Goal: Task Accomplishment & Management: Manage account settings

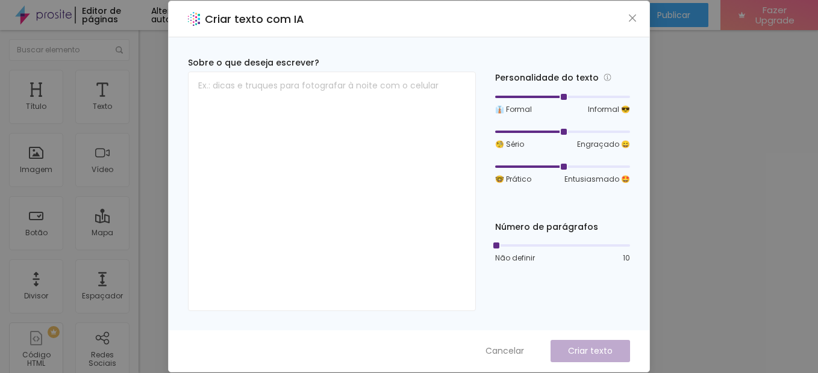
drag, startPoint x: 565, startPoint y: 96, endPoint x: 550, endPoint y: 96, distance: 14.5
click at [550, 96] on div at bounding box center [562, 96] width 135 height 7
click at [543, 96] on div at bounding box center [562, 96] width 135 height 7
click at [550, 130] on div at bounding box center [562, 131] width 135 height 7
click at [539, 132] on div at bounding box center [562, 131] width 135 height 7
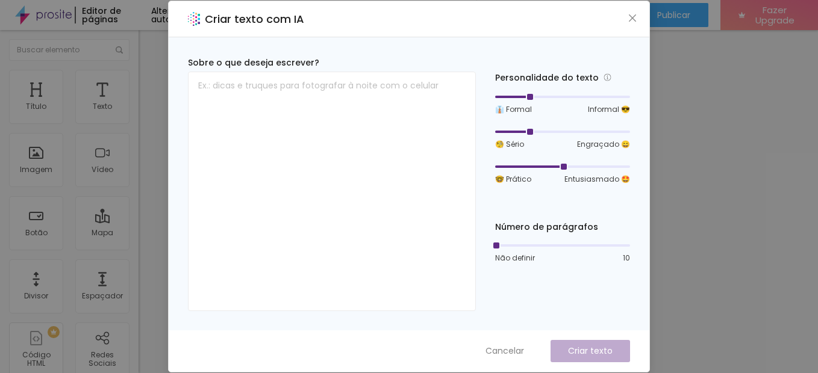
click at [531, 167] on div at bounding box center [562, 166] width 135 height 7
click at [512, 247] on div at bounding box center [562, 245] width 135 height 7
click at [538, 245] on div at bounding box center [562, 245] width 135 height 7
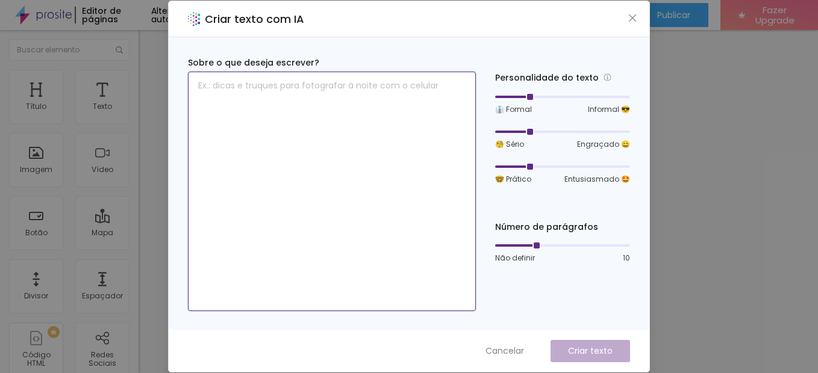
click at [303, 92] on textarea at bounding box center [332, 192] width 288 height 240
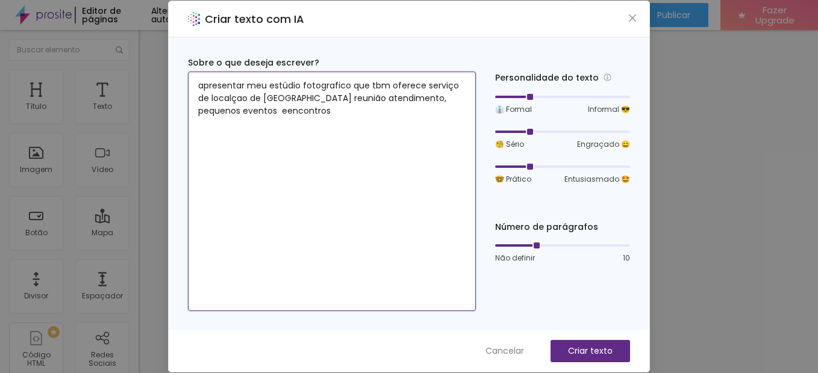
click at [332, 101] on textarea "apresentar meu estúdio fotografico que tbm oferece serviço de localçao de [GEOG…" at bounding box center [332, 192] width 288 height 240
click at [393, 99] on textarea "apresentar meu estúdio fotografico que tbm oferece serviço de localçao de [GEOG…" at bounding box center [332, 192] width 288 height 240
click at [350, 114] on textarea "apresentar meu estúdio fotografico que tbm oferece serviço de localçao de [GEOG…" at bounding box center [332, 192] width 288 height 240
click at [345, 111] on textarea "apresentar meu estúdio fotografico que tbm oferece serviço de localçao de [GEOG…" at bounding box center [332, 192] width 288 height 240
click at [397, 114] on textarea "apresentar meu estúdio fotografico que tbm oferece serviço de localçao de [GEOG…" at bounding box center [332, 192] width 288 height 240
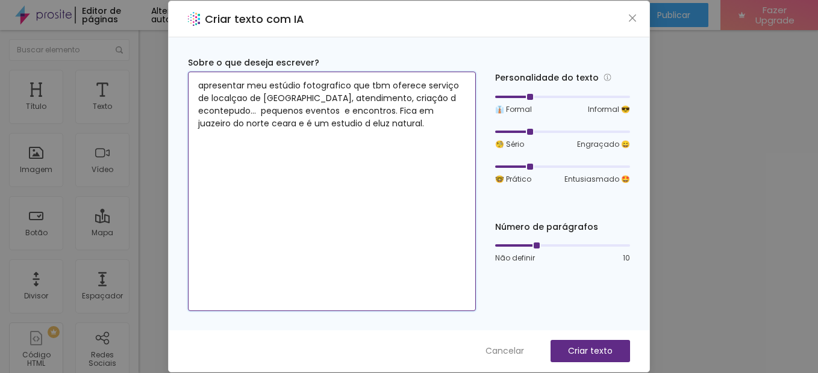
click at [336, 126] on textarea "apresentar meu estúdio fotografico que tbm oferece serviço de localçao de [GEOG…" at bounding box center [332, 192] width 288 height 240
click at [339, 122] on textarea "apresentar meu estúdio fotografico que tbm oferece serviço de localçao de [GEOG…" at bounding box center [332, 192] width 288 height 240
click at [205, 113] on textarea "apresentar meu estúdio fotografico que tbm oferece serviço de localçao de [GEOG…" at bounding box center [332, 192] width 288 height 240
click at [226, 113] on textarea "apresentar meu estúdio fotografico que tbm oferece serviço de localçao de [GEOG…" at bounding box center [332, 192] width 288 height 240
click at [220, 101] on textarea "apresentar meu estúdio fotografico que tbm oferece serviço de localçao de [GEOG…" at bounding box center [332, 192] width 288 height 240
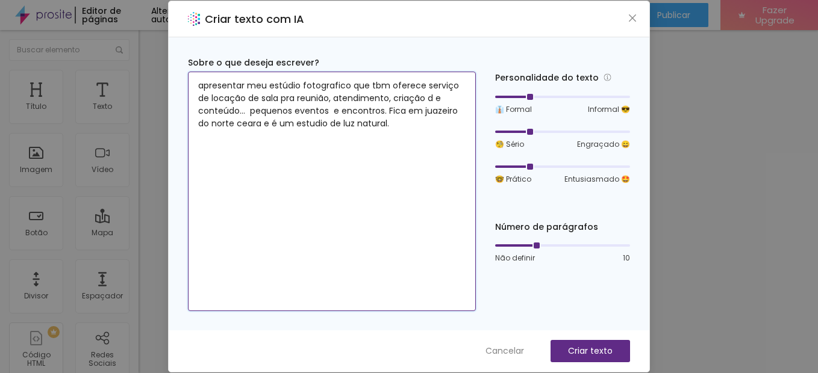
click at [309, 125] on textarea "apresentar meu estúdio fotografico que tbm oferece serviço de locação de sala p…" at bounding box center [332, 192] width 288 height 240
type textarea "apresentar meu estúdio fotografico que tbm oferece serviço de locação de sala p…"
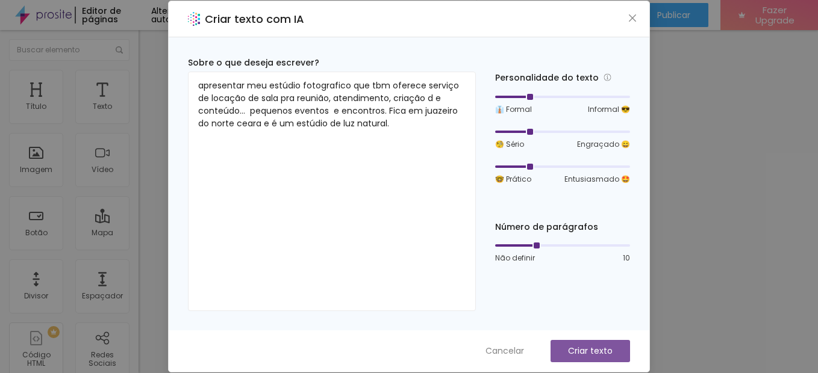
click at [582, 349] on p "Criar texto" at bounding box center [590, 351] width 45 height 13
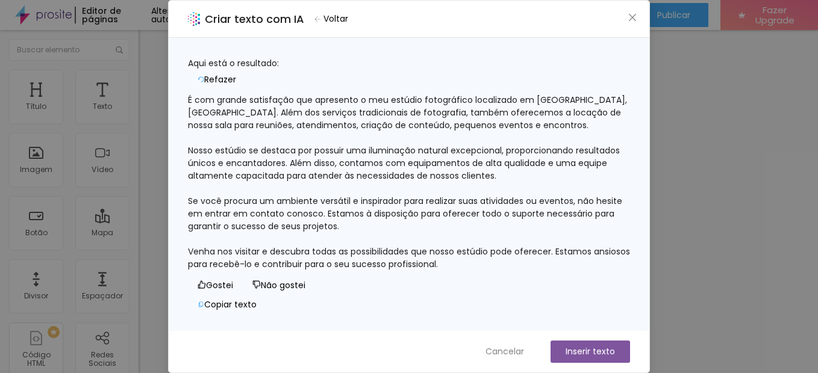
scroll to position [11, 0]
click at [491, 353] on span "Cancelar" at bounding box center [504, 352] width 39 height 13
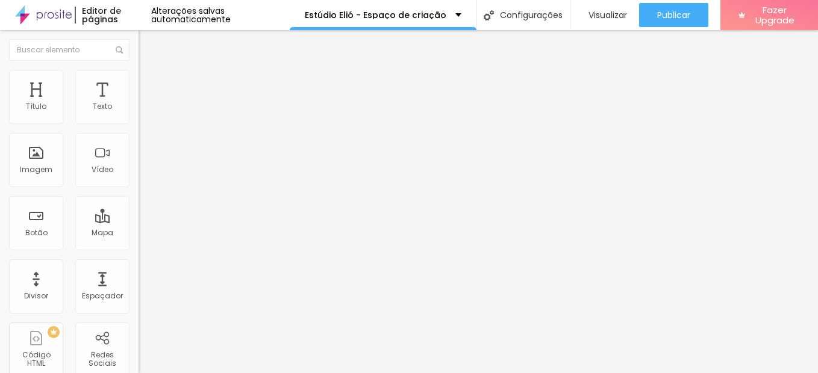
click at [138, 104] on span "Trocar imagem" at bounding box center [171, 98] width 66 height 10
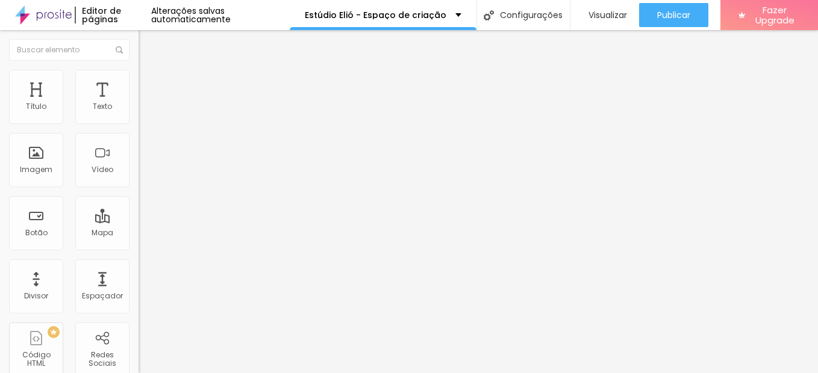
scroll to position [455, 0]
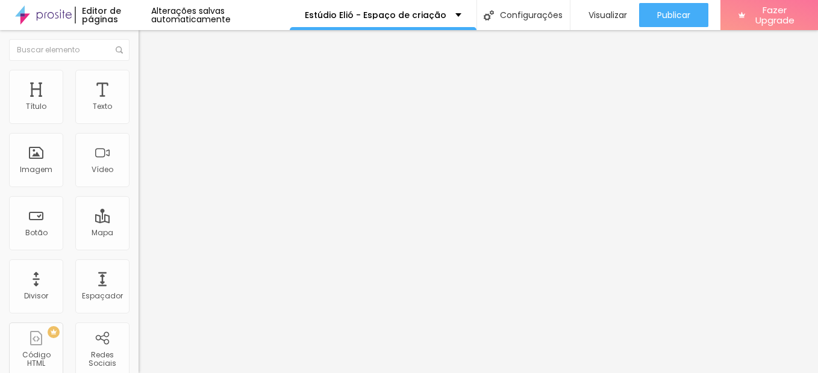
drag, startPoint x: 421, startPoint y: 92, endPoint x: 455, endPoint y: 234, distance: 146.6
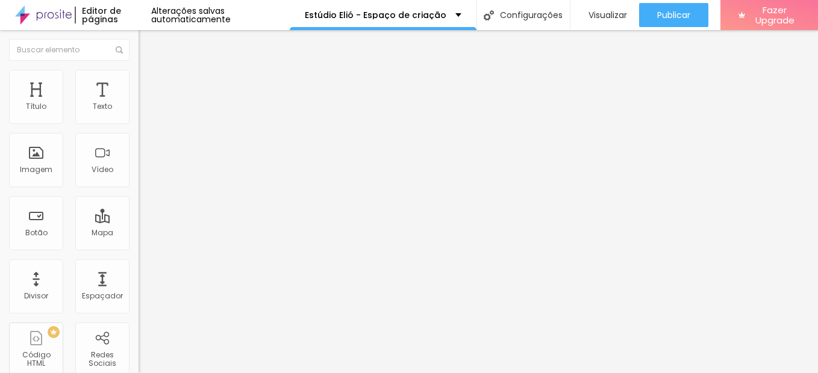
click at [138, 75] on li "Estilo" at bounding box center [207, 76] width 138 height 12
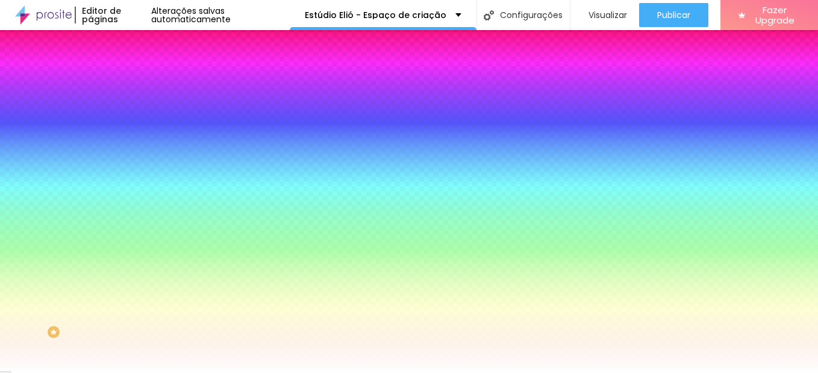
click at [149, 85] on span "Avançado" at bounding box center [169, 90] width 40 height 10
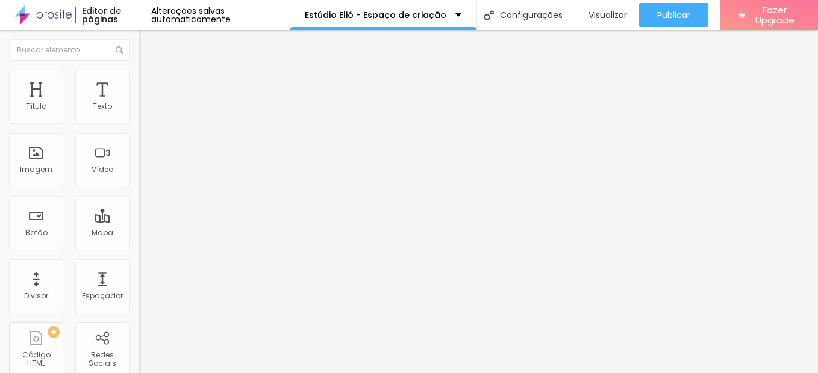
click at [138, 70] on img at bounding box center [143, 75] width 11 height 11
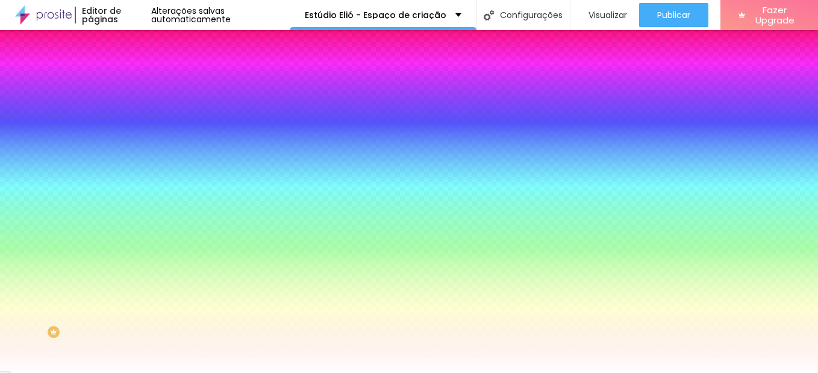
click at [138, 111] on span "Adicionar imagem" at bounding box center [177, 106] width 78 height 10
click at [138, 125] on span "Nenhum" at bounding box center [153, 120] width 31 height 10
click at [138, 144] on span "Parallax" at bounding box center [153, 139] width 30 height 10
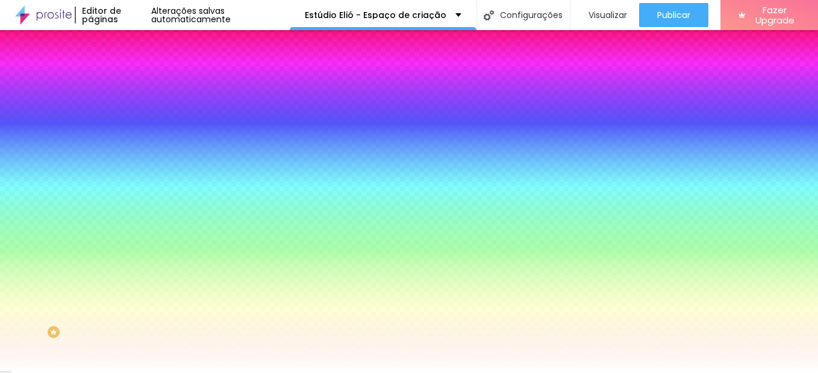
click at [149, 85] on span "Avançado" at bounding box center [169, 90] width 40 height 10
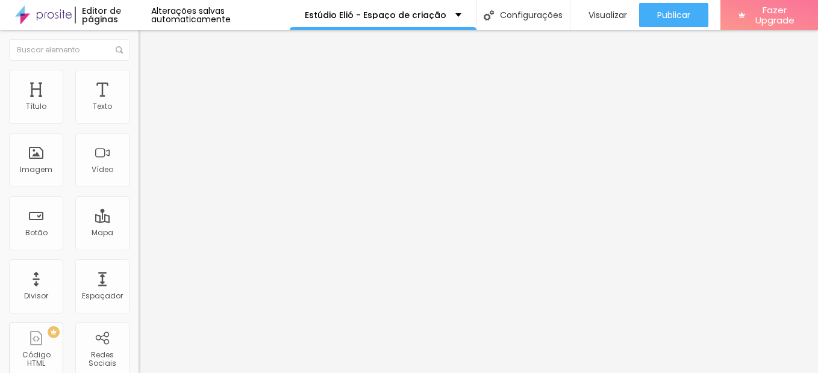
click at [138, 70] on li "Conteúdo" at bounding box center [207, 64] width 138 height 12
click at [138, 110] on span "Encaixotado" at bounding box center [161, 104] width 47 height 10
click at [138, 128] on span "Completo" at bounding box center [156, 123] width 37 height 10
click at [138, 117] on span "Encaixotado" at bounding box center [161, 112] width 47 height 10
click at [148, 42] on img "button" at bounding box center [153, 44] width 10 height 10
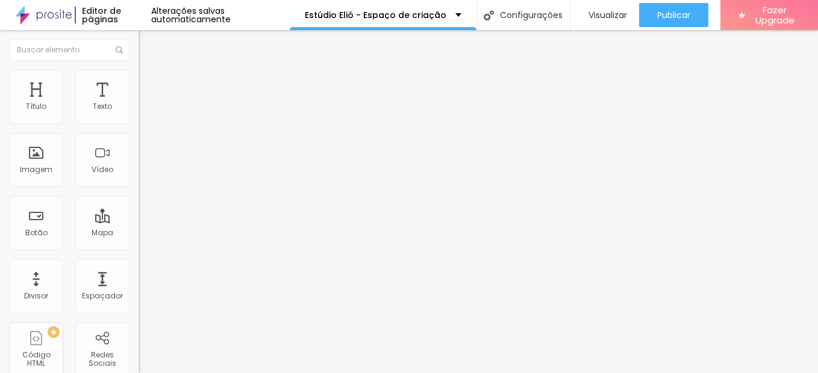
click at [157, 132] on div "Conectar" at bounding box center [178, 120] width 43 height 24
click at [138, 80] on li "Estilo" at bounding box center [207, 76] width 138 height 12
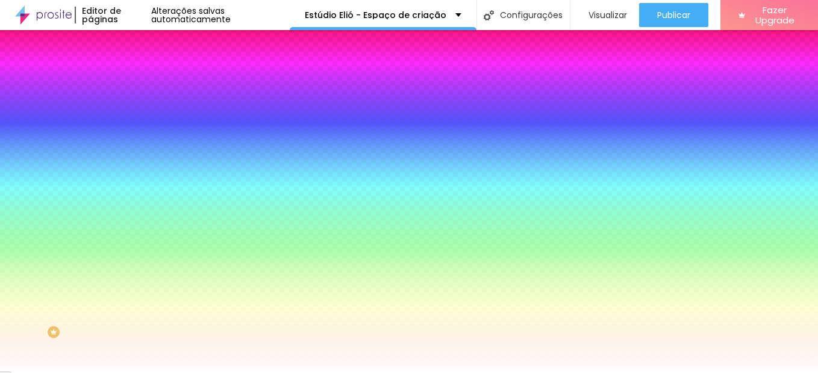
click at [138, 82] on li "Avançado" at bounding box center [207, 88] width 138 height 12
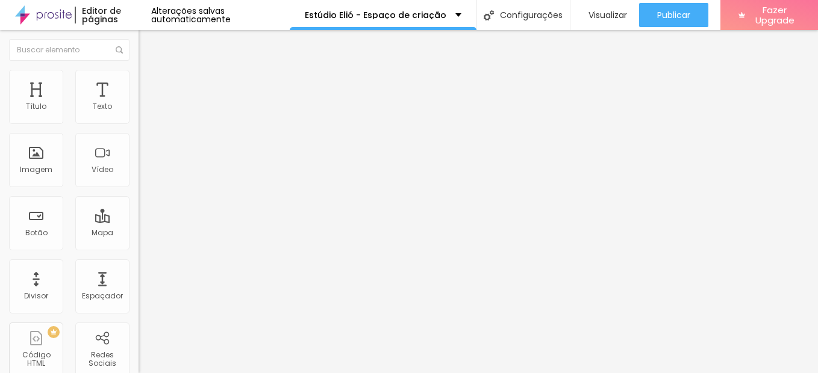
click at [138, 69] on img at bounding box center [143, 63] width 11 height 11
click at [157, 132] on div "Conectar" at bounding box center [178, 120] width 43 height 24
click at [138, 79] on li "Estilo" at bounding box center [207, 76] width 138 height 12
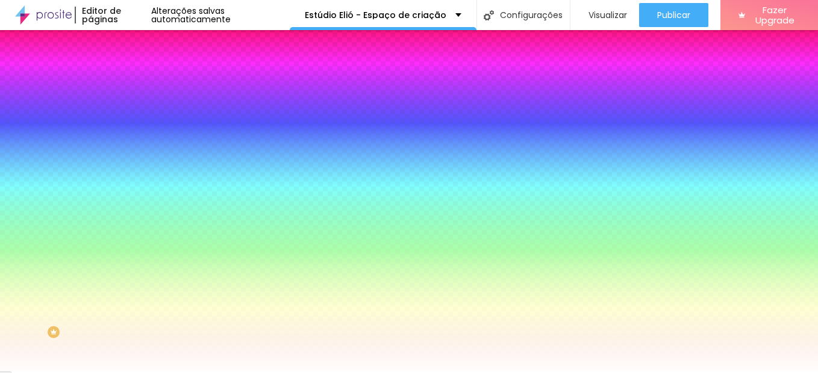
click at [149, 85] on span "Avançado" at bounding box center [169, 90] width 40 height 10
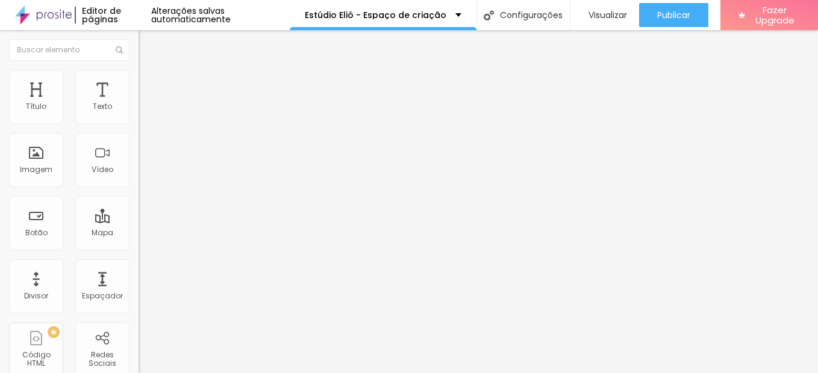
click at [148, 48] on img "button" at bounding box center [153, 44] width 10 height 10
click at [138, 82] on li "Avançado" at bounding box center [207, 88] width 138 height 12
click at [138, 73] on img at bounding box center [143, 75] width 11 height 11
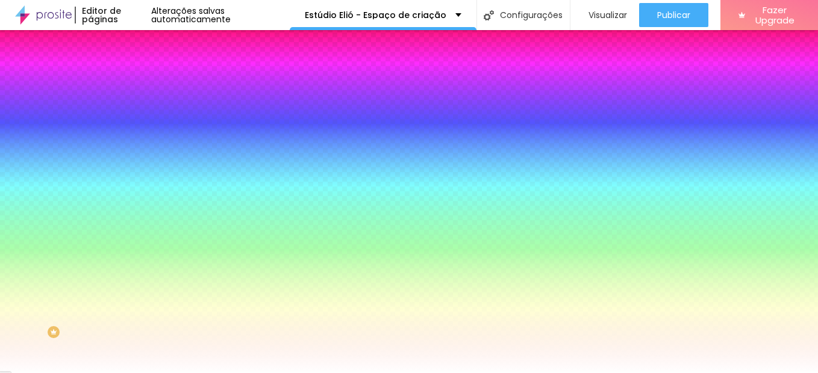
click at [138, 70] on li "Conteúdo" at bounding box center [207, 64] width 138 height 12
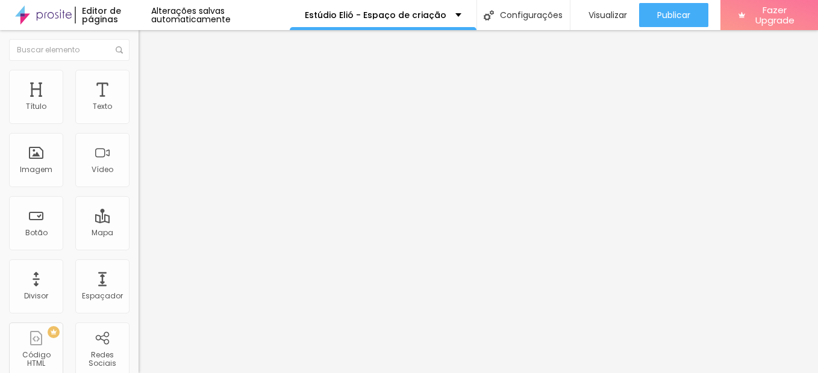
click at [149, 85] on span "Avançado" at bounding box center [169, 90] width 40 height 10
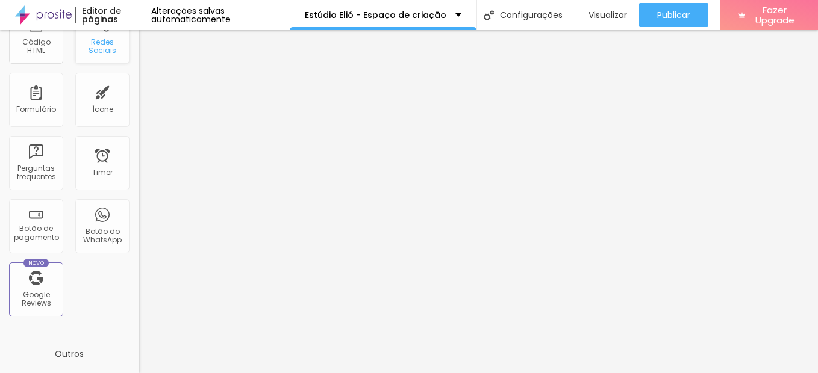
scroll to position [361, 0]
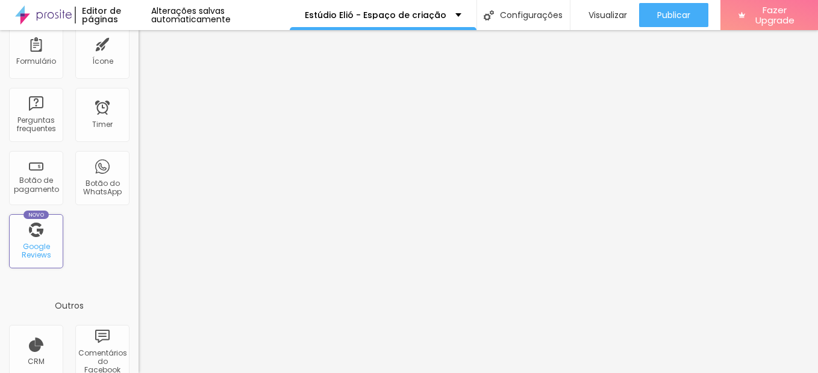
click at [36, 246] on div "Google Reviews" at bounding box center [36, 251] width 48 height 17
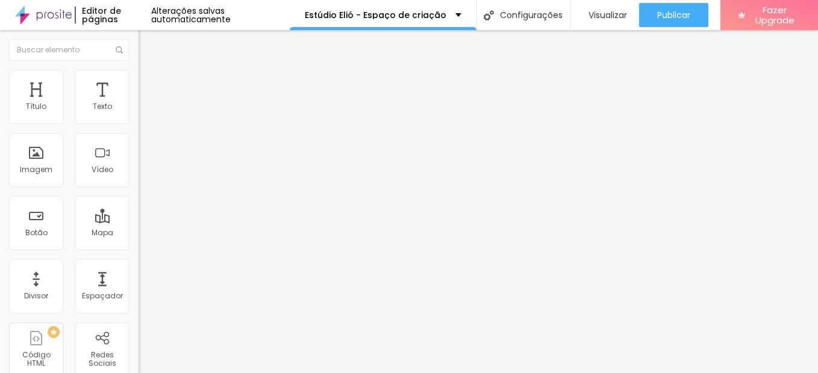
click at [138, 77] on img at bounding box center [143, 75] width 11 height 11
click at [138, 82] on li "Avançado" at bounding box center [207, 88] width 138 height 12
click at [138, 70] on li "Conteúdo" at bounding box center [207, 64] width 138 height 12
click at [138, 113] on input "Alboom [GEOGRAPHIC_DATA]" at bounding box center [210, 107] width 145 height 12
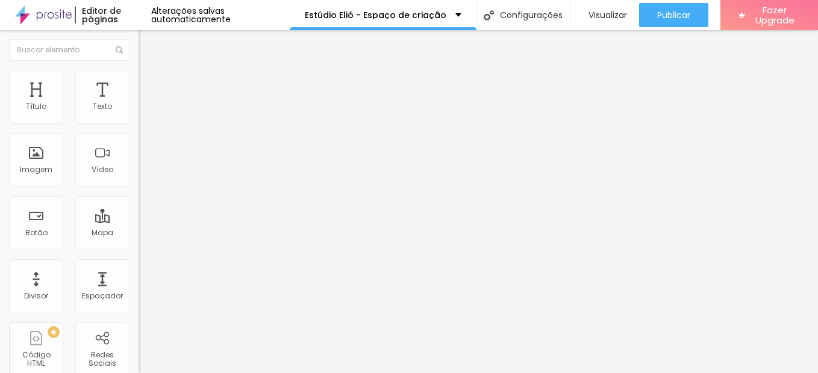
click at [138, 113] on input "Alboom [GEOGRAPHIC_DATA]" at bounding box center [210, 107] width 145 height 12
click at [138, 113] on input "Elió" at bounding box center [210, 107] width 145 height 12
click at [138, 113] on input "Estúdio Elió" at bounding box center [210, 107] width 145 height 12
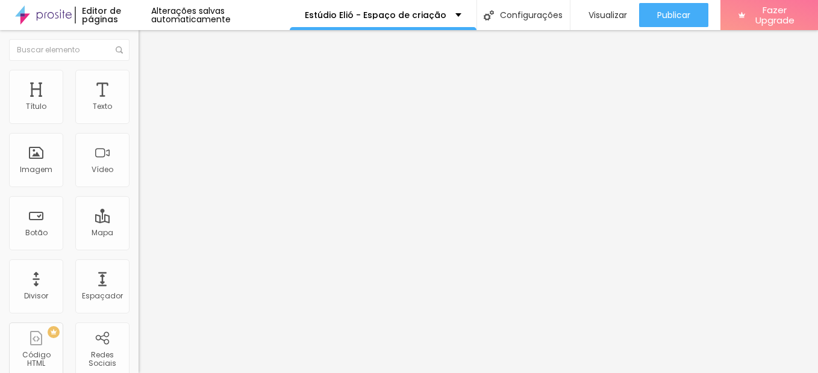
scroll to position [0, 7]
type input "Estúdio Elió - Espaço de criação"
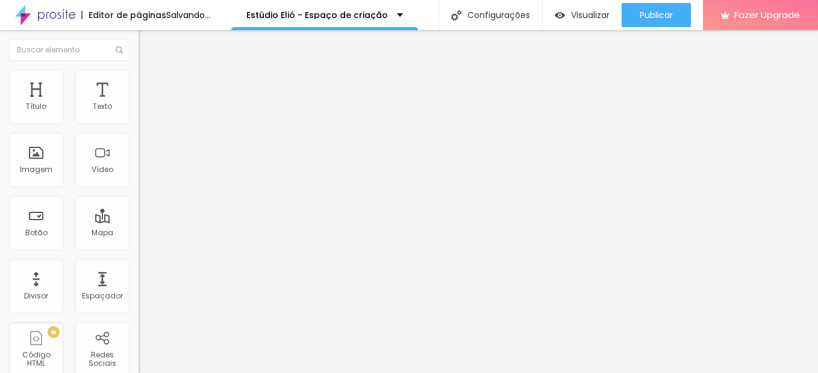
click at [138, 261] on div "Editar Mapa Conteúdo Estilo Avançado Endereço Estúdio Elió - Espaço de criação …" at bounding box center [207, 201] width 138 height 343
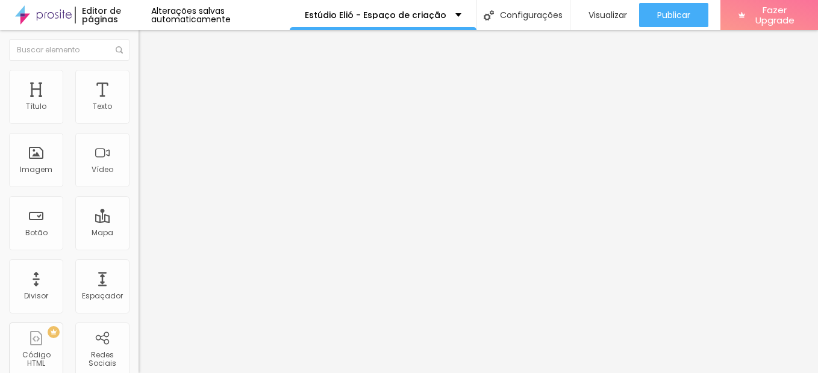
click at [148, 44] on img "button" at bounding box center [153, 44] width 10 height 10
click at [149, 81] on span "Estilo" at bounding box center [158, 78] width 19 height 10
type input "90"
type input "80"
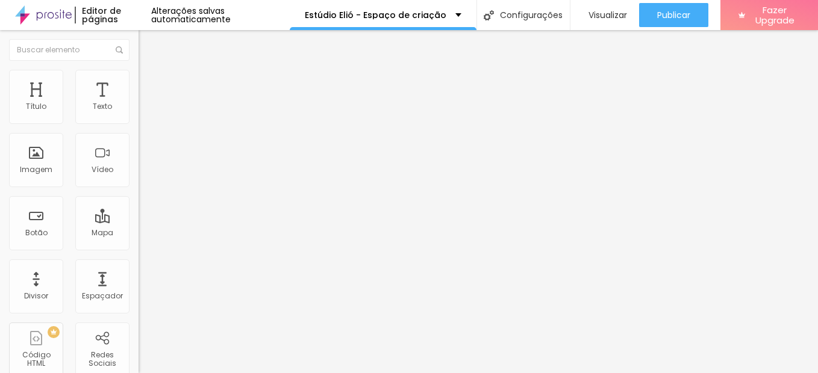
type input "80"
type input "75"
type input "70"
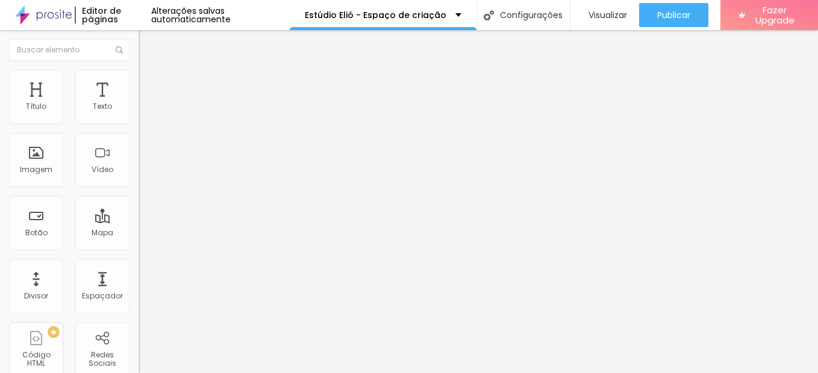
type input "65"
type input "60"
type input "55"
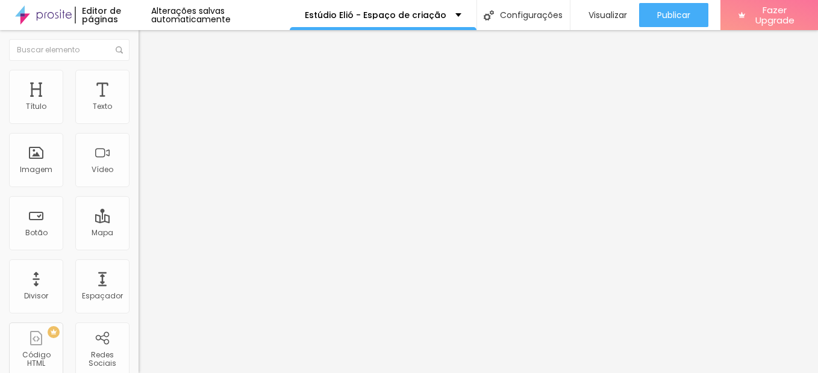
drag, startPoint x: 125, startPoint y: 131, endPoint x: 70, endPoint y: 128, distance: 54.2
type input "55"
click at [138, 123] on input "range" at bounding box center [177, 119] width 78 height 10
click at [138, 82] on li "Avançado" at bounding box center [207, 88] width 138 height 12
click at [149, 82] on span "Estilo" at bounding box center [158, 78] width 19 height 10
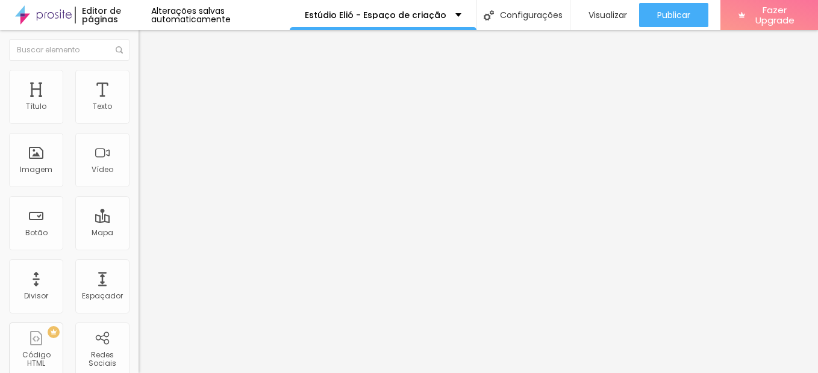
type input "50"
type input "40"
type input "35"
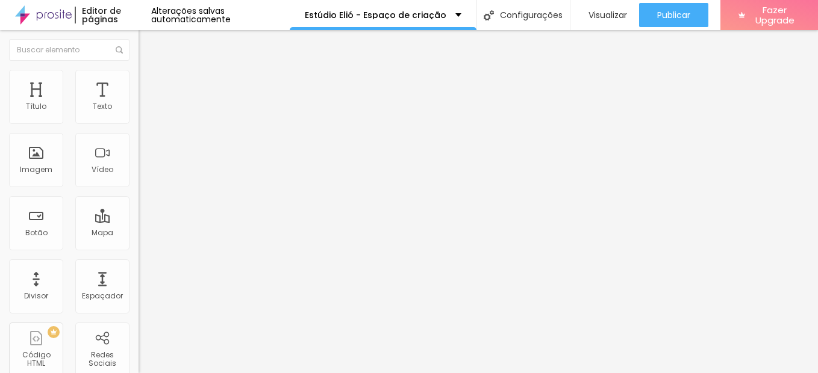
type input "35"
type input "20"
drag, startPoint x: 67, startPoint y: 127, endPoint x: 23, endPoint y: 129, distance: 43.4
type input "20"
click at [138, 123] on input "range" at bounding box center [177, 119] width 78 height 10
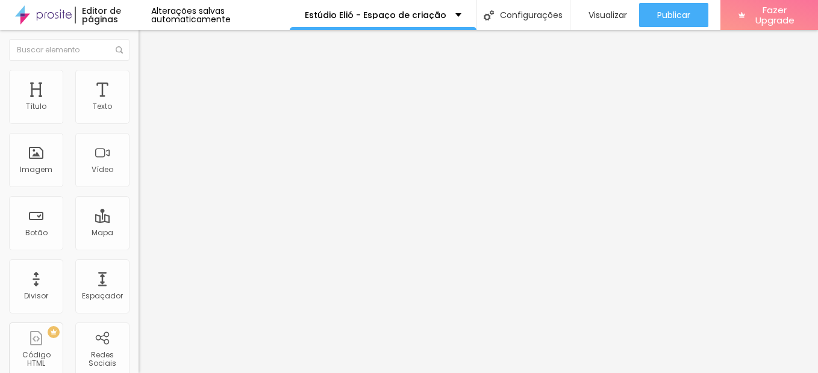
click at [149, 71] on span "Conteúdo" at bounding box center [167, 66] width 37 height 10
click at [138, 188] on span "Original" at bounding box center [152, 183] width 29 height 10
click at [138, 210] on span "Quadrado" at bounding box center [157, 205] width 39 height 10
click at [138, 203] on span "Padrão" at bounding box center [151, 198] width 27 height 10
click at [138, 196] on span "Cinema" at bounding box center [153, 190] width 30 height 10
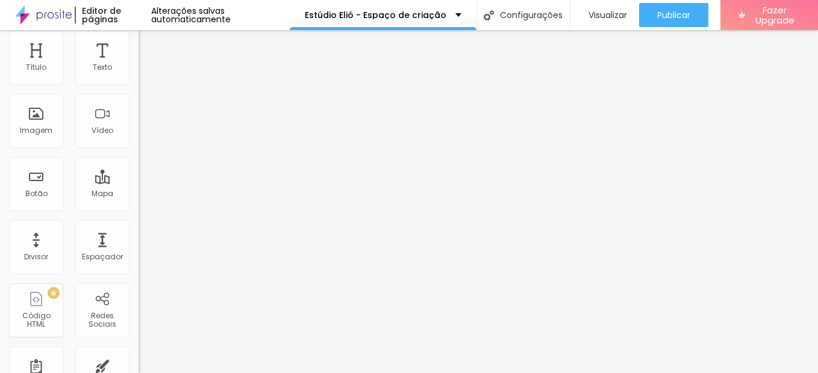
scroll to position [60, 0]
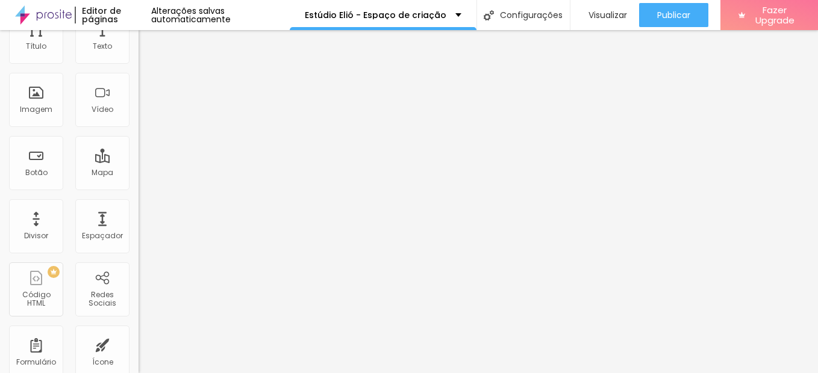
click at [138, 43] on span "Adicionar imagem" at bounding box center [177, 38] width 78 height 10
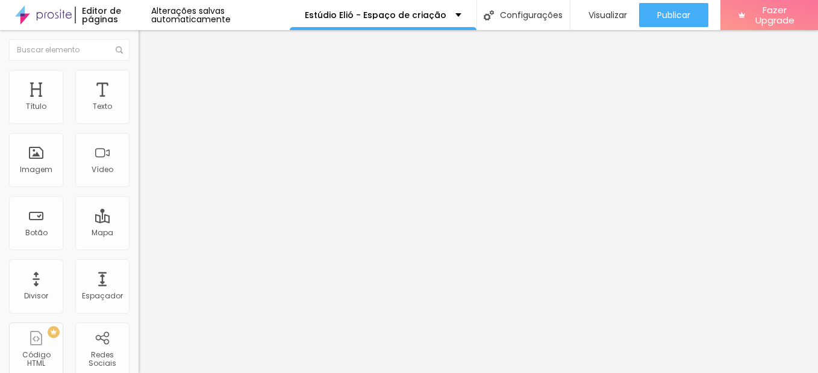
click at [149, 81] on span "Estilo" at bounding box center [158, 78] width 19 height 10
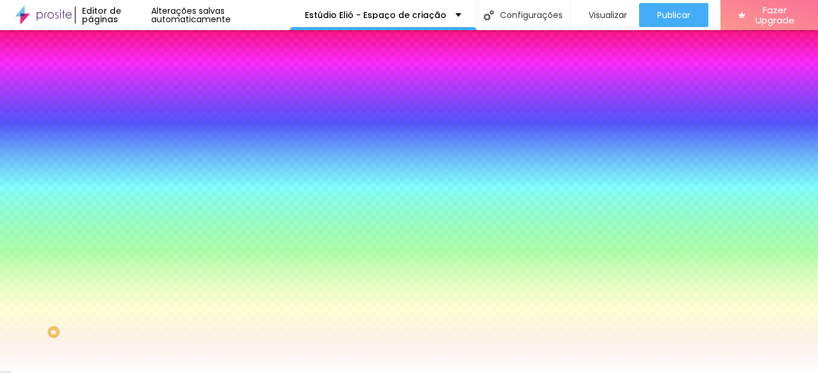
click at [138, 82] on li "Avançado" at bounding box center [207, 88] width 138 height 12
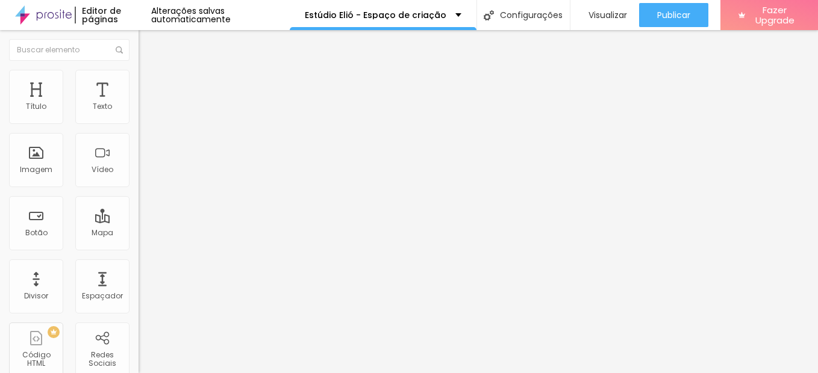
click at [149, 71] on span "Conteúdo" at bounding box center [167, 66] width 37 height 10
click at [138, 51] on button "Editar Coluna" at bounding box center [207, 44] width 138 height 28
click at [138, 104] on span "Adicionar imagem" at bounding box center [177, 98] width 78 height 10
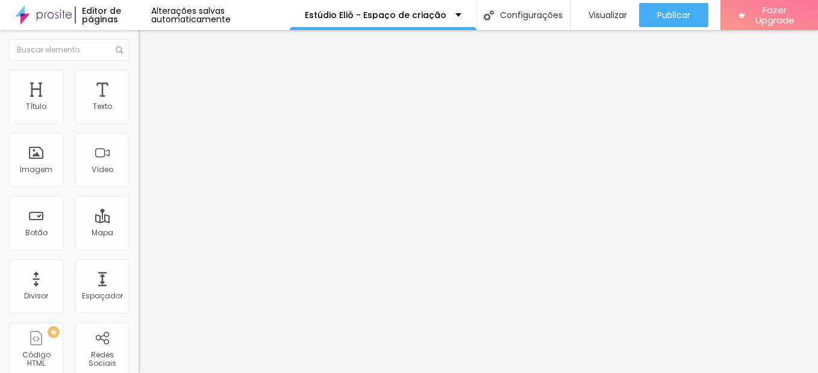
click at [138, 75] on img at bounding box center [143, 75] width 11 height 11
click at [138, 82] on li "Avançado" at bounding box center [207, 88] width 138 height 12
click at [138, 76] on img at bounding box center [143, 75] width 11 height 11
click at [138, 264] on input "range" at bounding box center [177, 269] width 78 height 10
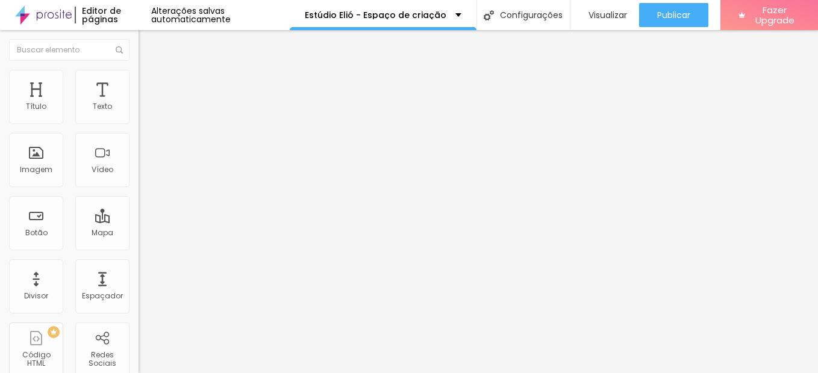
click at [138, 69] on img at bounding box center [143, 63] width 11 height 11
click at [138, 77] on li "Estilo" at bounding box center [207, 76] width 138 height 12
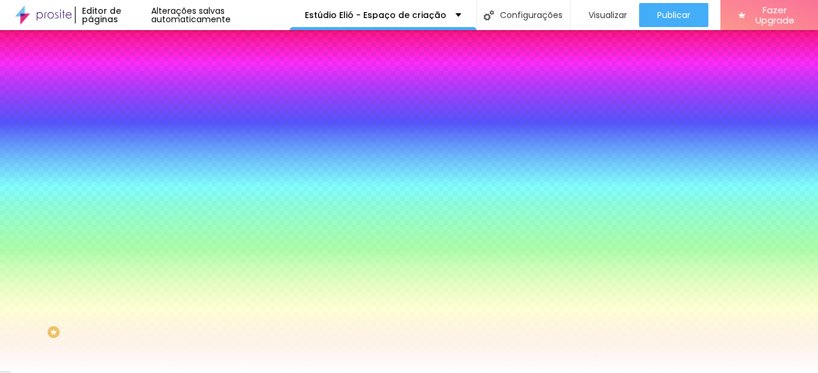
click at [138, 122] on input "#FFFFFF" at bounding box center [210, 121] width 145 height 12
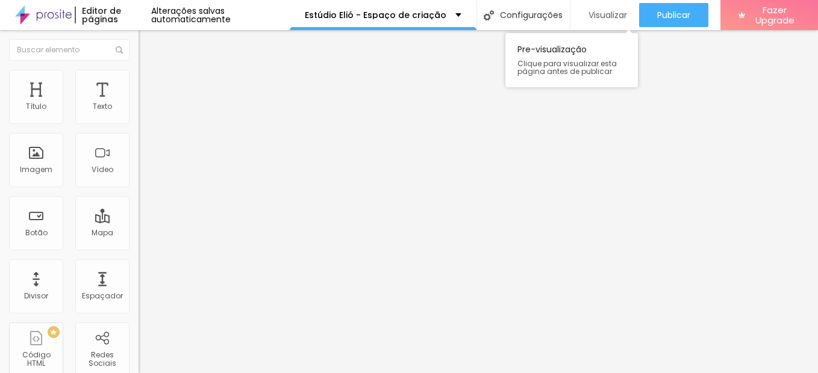
click at [604, 12] on span "Visualizar" at bounding box center [607, 15] width 39 height 10
click at [138, 50] on button "Editar Seção" at bounding box center [207, 44] width 138 height 28
click at [138, 104] on span "Adicionar imagem" at bounding box center [177, 98] width 78 height 10
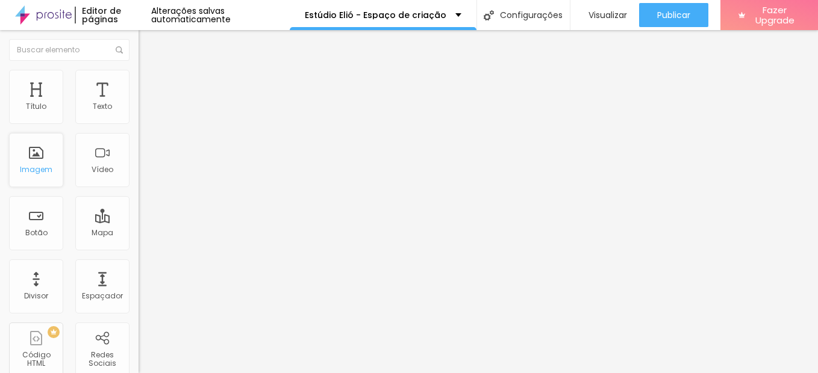
click at [28, 174] on div "Imagem" at bounding box center [36, 170] width 33 height 8
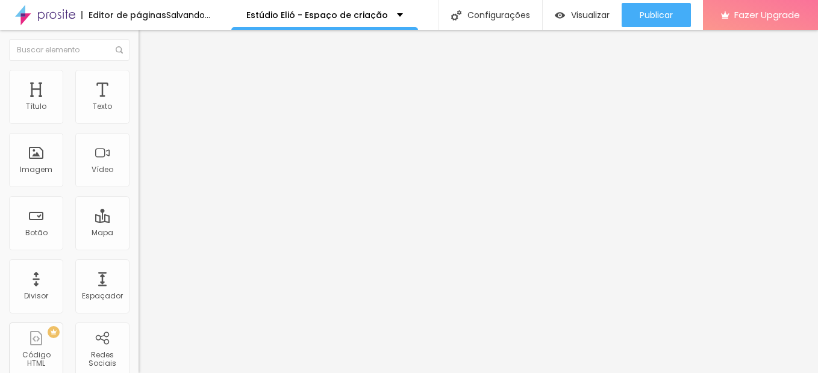
click at [138, 104] on span "Adicionar imagem" at bounding box center [177, 98] width 78 height 10
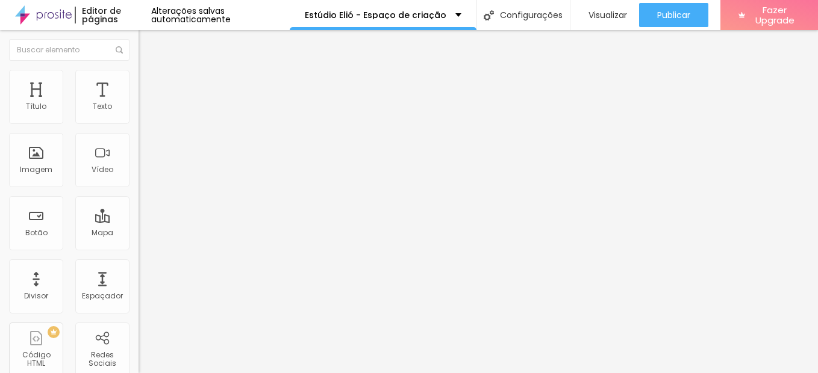
click at [138, 102] on div "Adicionar imagem" at bounding box center [207, 98] width 138 height 8
click at [138, 104] on span "Adicionar imagem" at bounding box center [177, 98] width 78 height 10
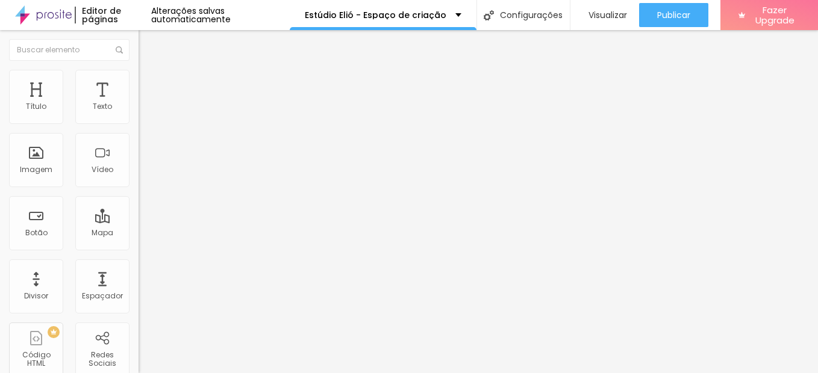
click at [138, 104] on span "Trocar imagem" at bounding box center [171, 98] width 66 height 10
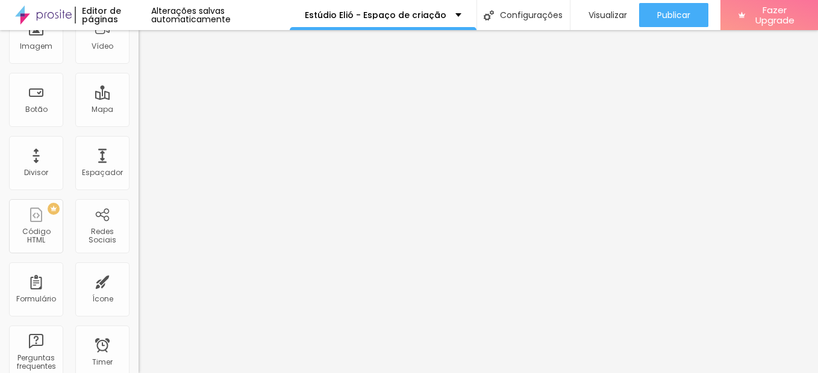
scroll to position [0, 0]
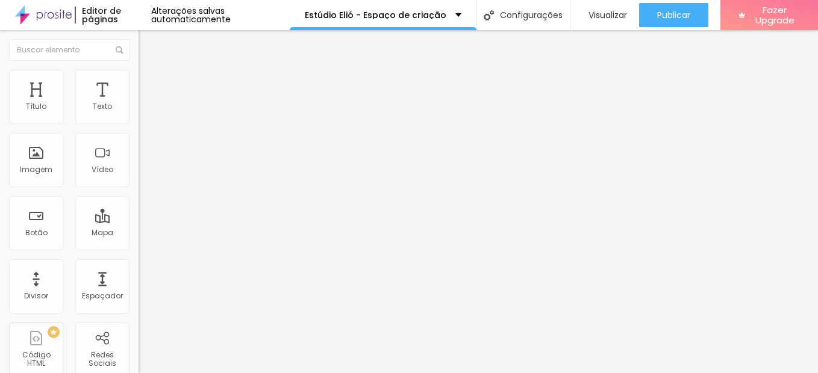
click at [148, 45] on div "Editar Coluna" at bounding box center [185, 44] width 75 height 10
click at [39, 157] on div "Imagem" at bounding box center [36, 160] width 54 height 54
click at [138, 104] on span "Adicionar imagem" at bounding box center [177, 98] width 78 height 10
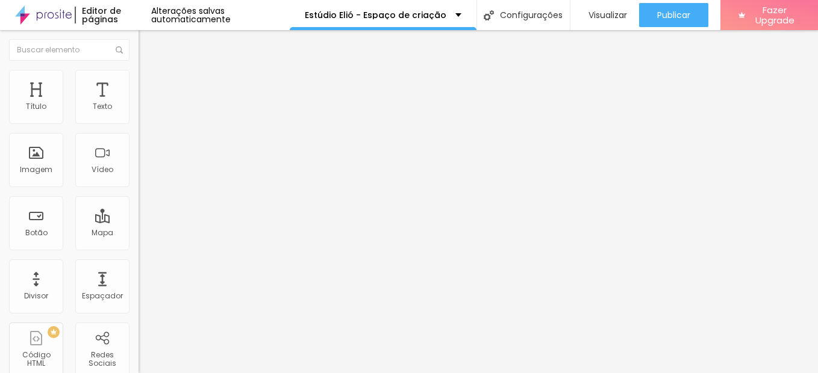
click at [138, 104] on span "Adicionar imagem" at bounding box center [177, 98] width 78 height 10
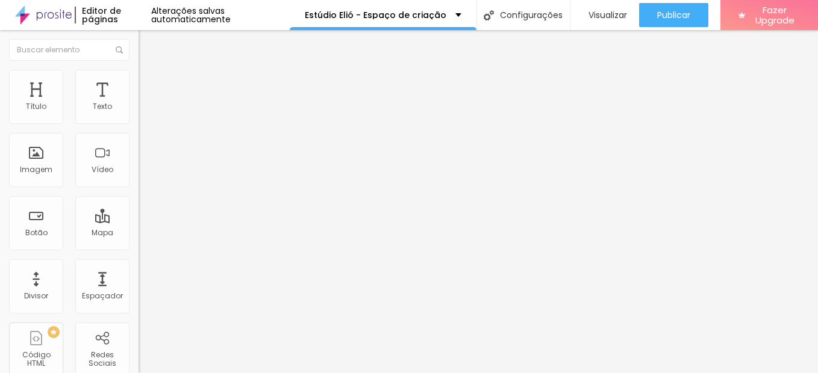
click at [138, 104] on span "Adicionar imagem" at bounding box center [177, 98] width 78 height 10
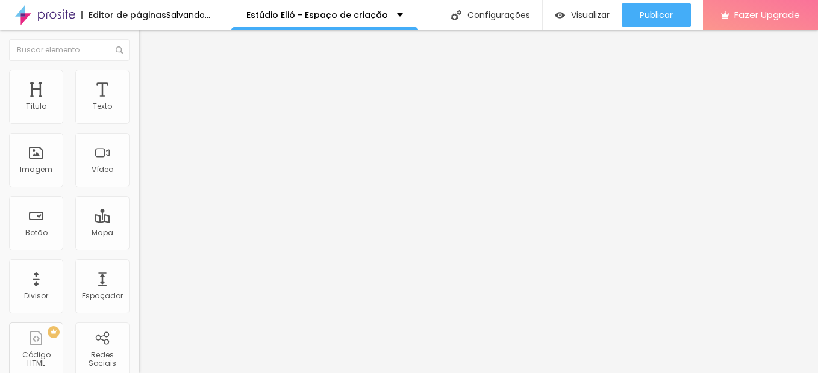
scroll to position [60, 0]
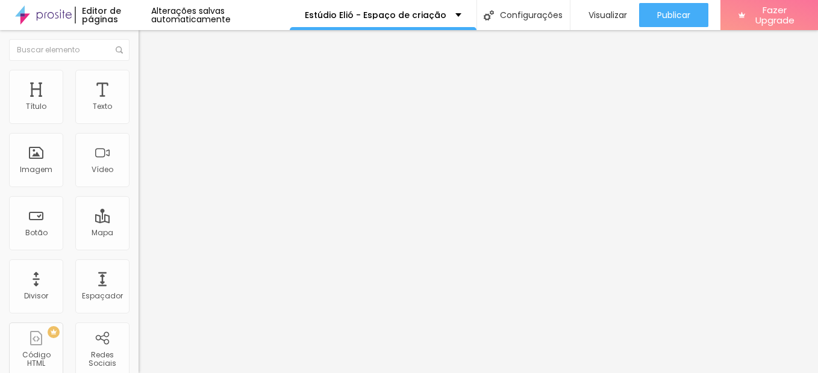
click at [138, 104] on span "Trocar imagem" at bounding box center [171, 98] width 66 height 10
click at [148, 44] on img "button" at bounding box center [153, 44] width 10 height 10
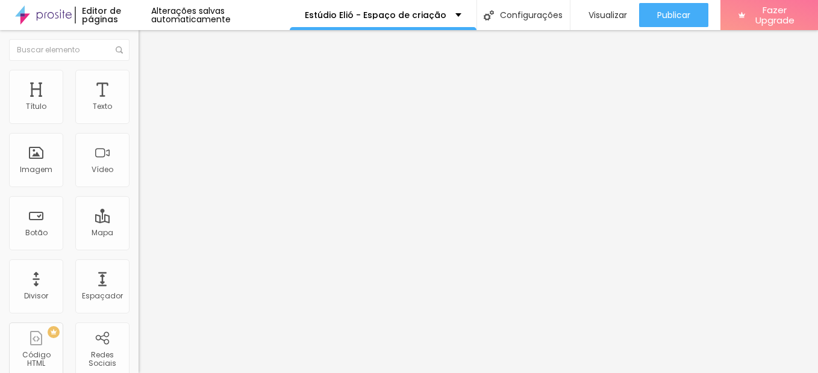
click at [138, 76] on li "Estilo" at bounding box center [207, 76] width 138 height 12
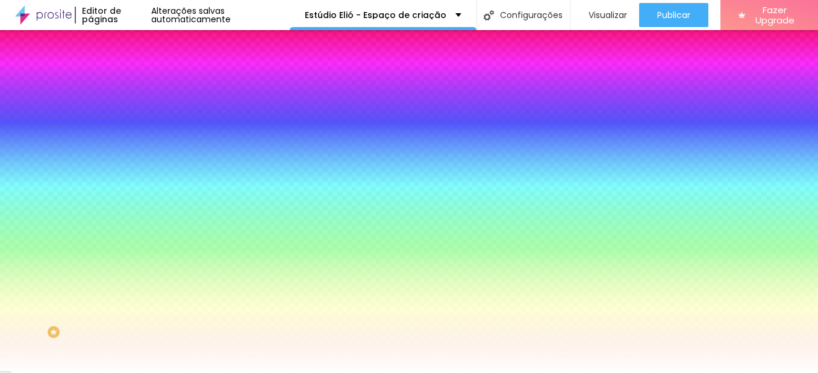
click at [138, 82] on img at bounding box center [143, 87] width 11 height 11
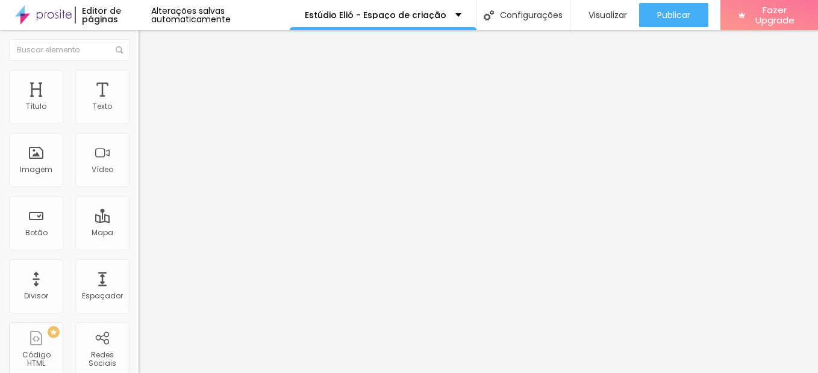
click at [138, 70] on li "Conteúdo" at bounding box center [207, 64] width 138 height 12
click at [138, 78] on li "Avançado" at bounding box center [207, 76] width 138 height 12
type input "39"
type input "42"
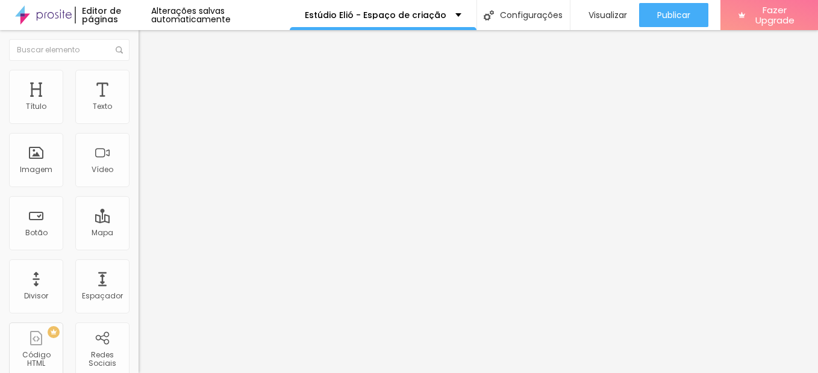
type input "42"
type input "43"
type input "48"
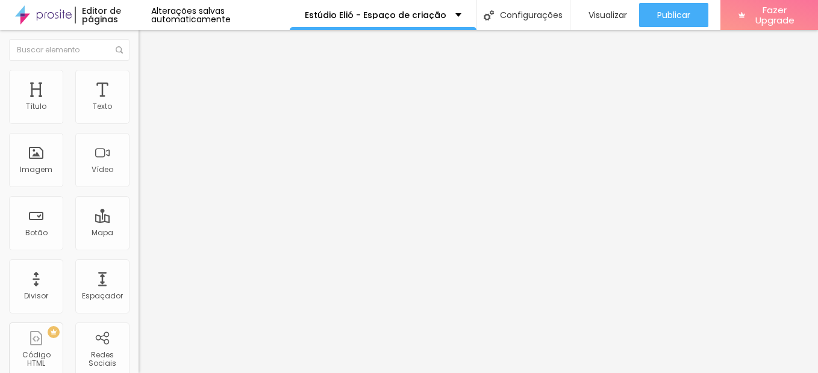
type input "50"
type input "51"
type input "17"
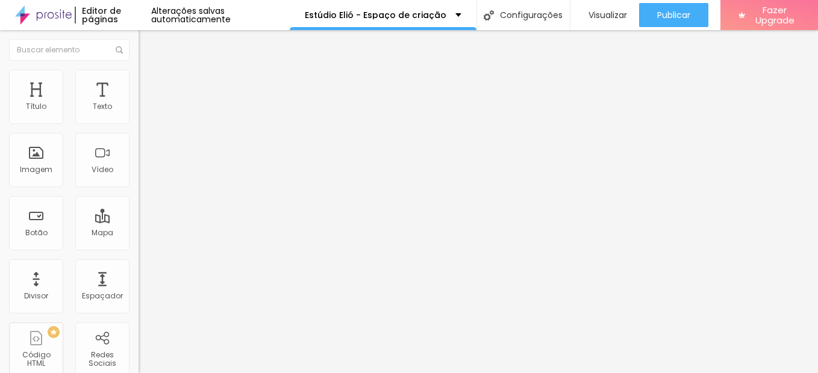
type input "17"
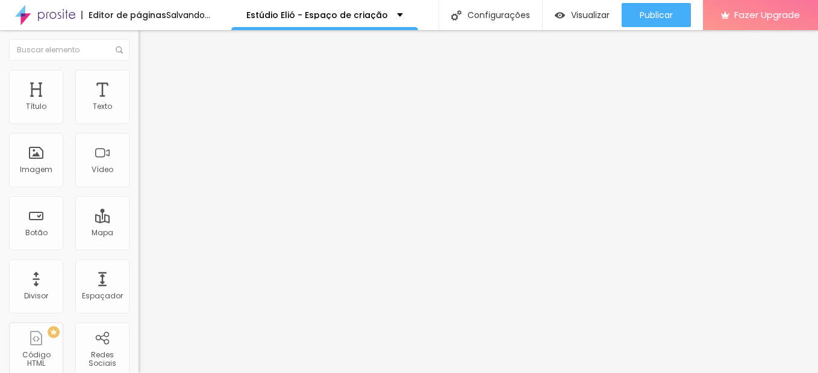
type input "12"
type input "0"
drag, startPoint x: 34, startPoint y: 114, endPoint x: 16, endPoint y: 119, distance: 18.0
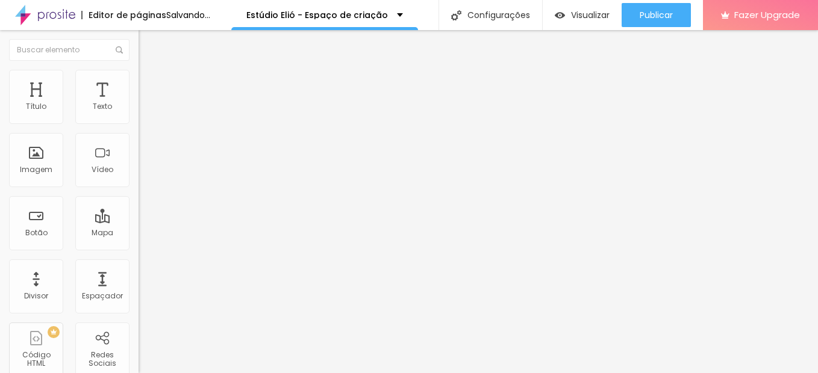
type input "0"
click at [138, 222] on input "range" at bounding box center [177, 227] width 78 height 10
type input "55"
type input "74"
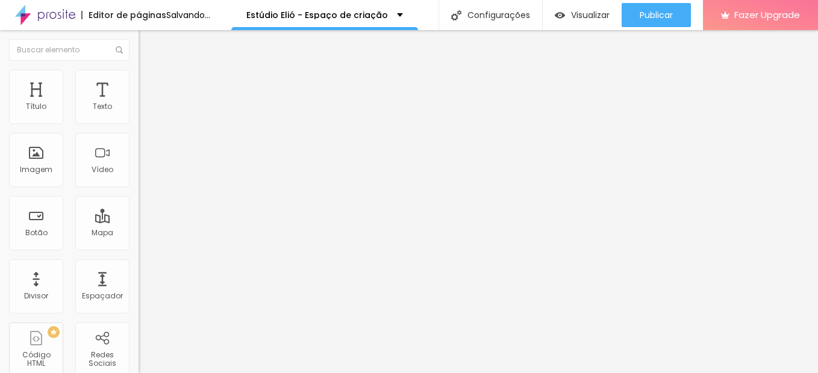
type input "74"
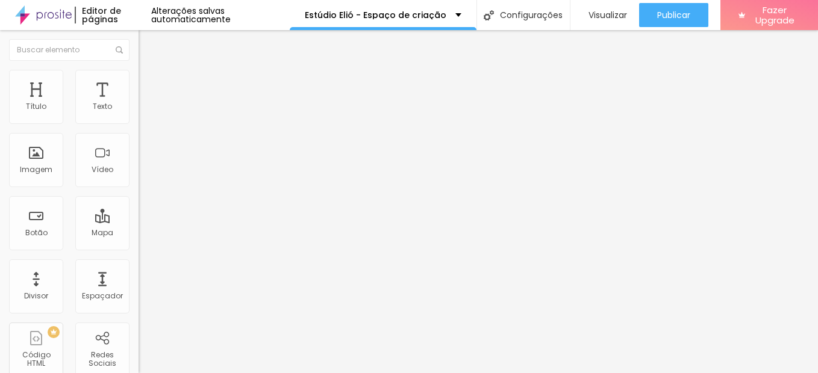
type input "83"
type input "85"
type input "87"
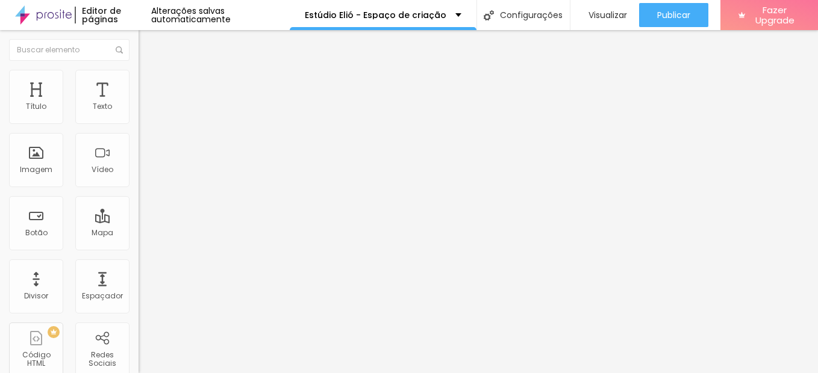
type input "87"
type input "88"
type input "71"
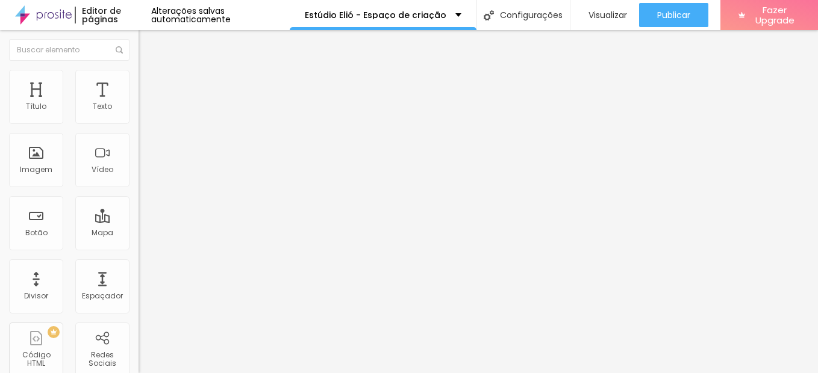
type input "0"
drag, startPoint x: 34, startPoint y: 142, endPoint x: -2, endPoint y: 132, distance: 37.6
type input "0"
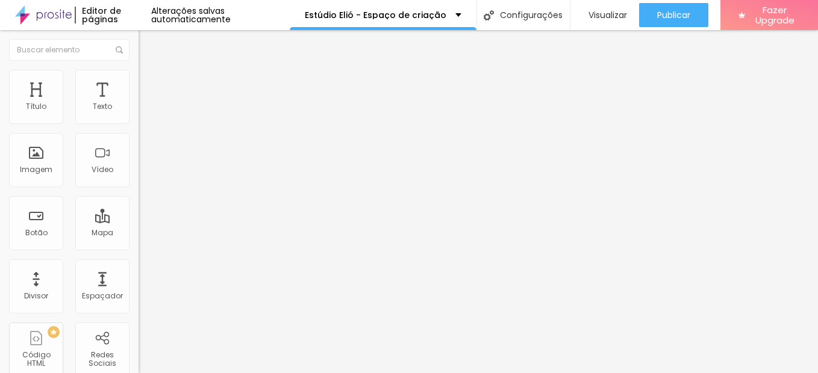
click at [138, 70] on li "Estilo" at bounding box center [207, 64] width 138 height 12
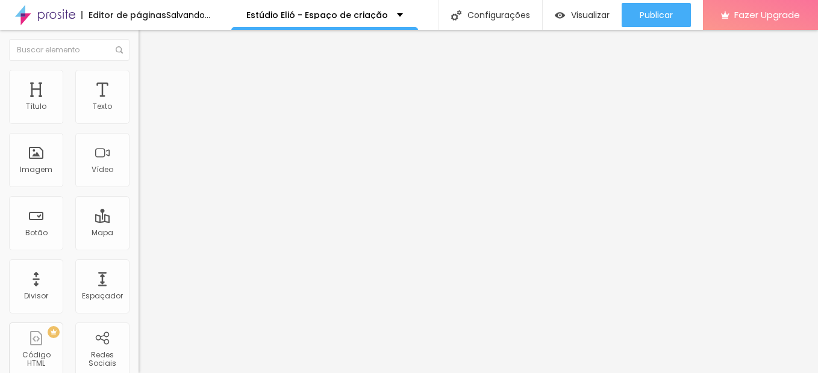
click at [138, 104] on span "Trocar imagem" at bounding box center [171, 98] width 66 height 10
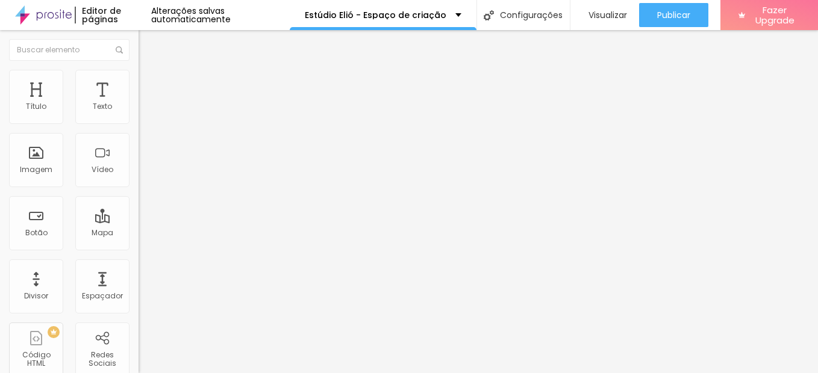
click at [138, 104] on span "Trocar imagem" at bounding box center [171, 98] width 66 height 10
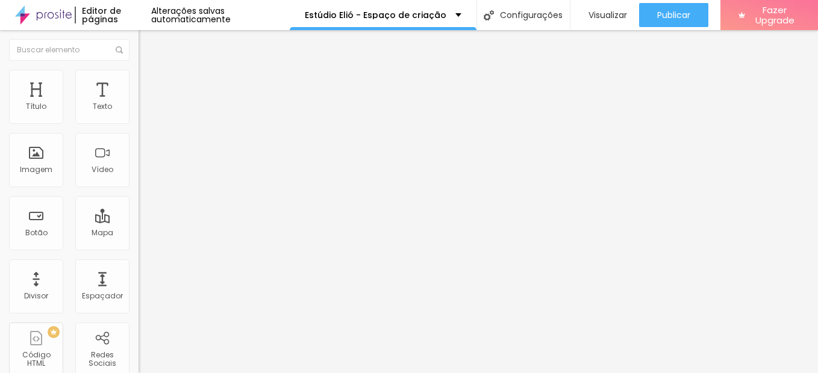
click at [138, 104] on span "Trocar imagem" at bounding box center [171, 98] width 66 height 10
click at [138, 188] on span "Original" at bounding box center [152, 183] width 29 height 10
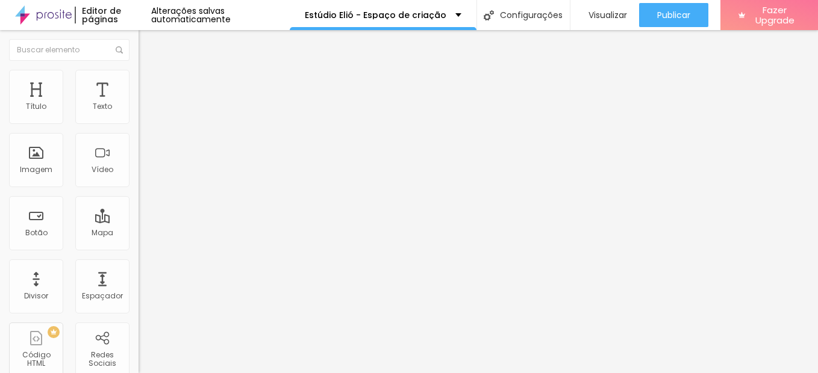
click at [138, 196] on span "Cinema" at bounding box center [153, 190] width 30 height 10
click at [138, 207] on span "Padrão" at bounding box center [151, 202] width 27 height 10
click at [138, 214] on span "Quadrado" at bounding box center [157, 209] width 39 height 10
click at [138, 196] on span "Cinema" at bounding box center [153, 190] width 30 height 10
click at [138, 188] on span "Original" at bounding box center [152, 183] width 29 height 10
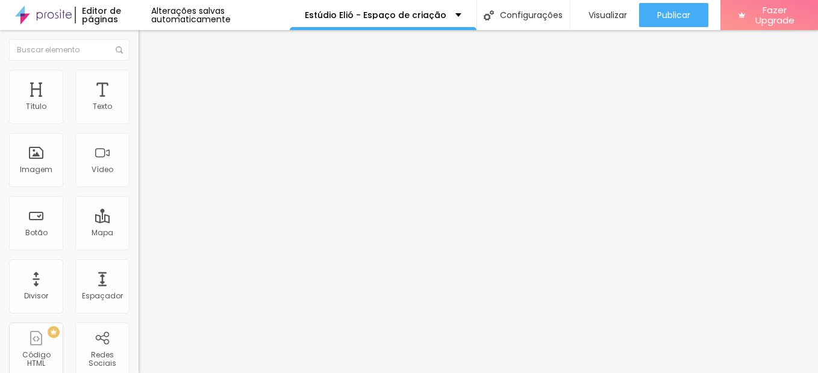
click at [138, 194] on div "Cinema 16:9" at bounding box center [207, 190] width 138 height 7
click at [46, 151] on div "Imagem" at bounding box center [36, 160] width 54 height 54
click at [138, 104] on span "Trocar imagem" at bounding box center [171, 98] width 66 height 10
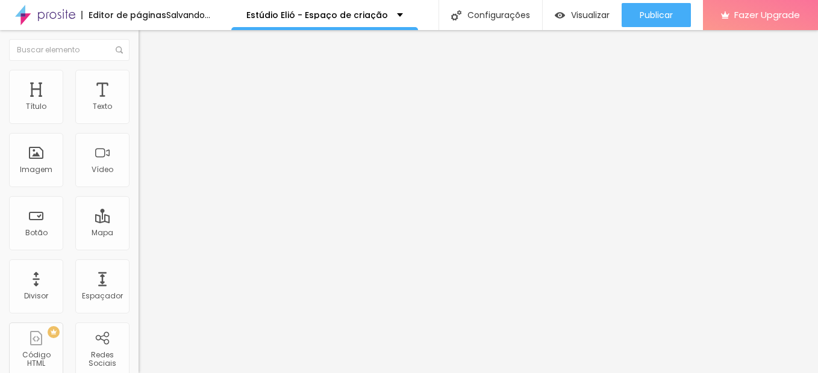
click at [138, 220] on div "Proporção Original Cinema 16:9 Padrão 4:3 Quadrado 1:1 Original" at bounding box center [207, 197] width 138 height 48
click at [138, 188] on span "Original" at bounding box center [152, 183] width 29 height 10
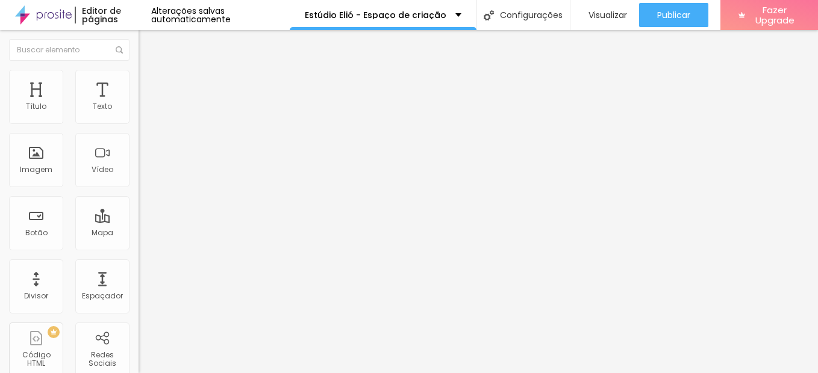
click at [138, 196] on span "Cinema" at bounding box center [153, 190] width 30 height 10
click at [138, 78] on img at bounding box center [143, 75] width 11 height 11
type input "90"
type input "60"
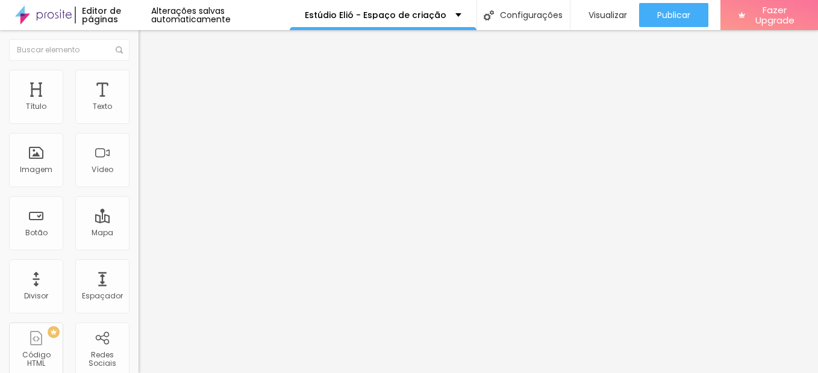
drag, startPoint x: 124, startPoint y: 128, endPoint x: 76, endPoint y: 128, distance: 48.2
type input "60"
click at [138, 123] on input "range" at bounding box center [177, 119] width 78 height 10
type input "75"
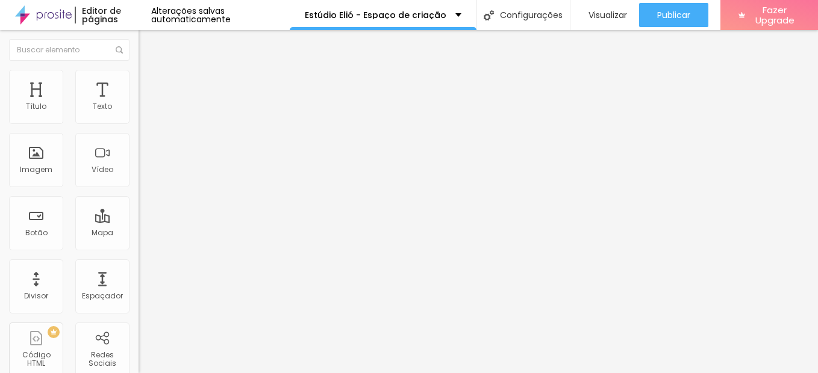
type input "90"
type input "95"
type input "100"
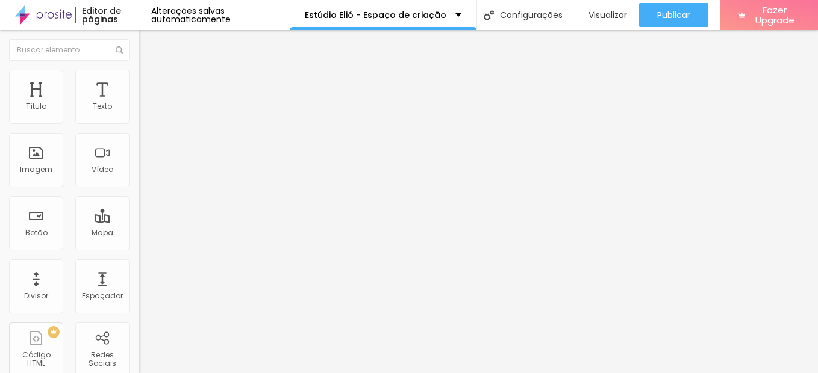
drag, startPoint x: 76, startPoint y: 128, endPoint x: 132, endPoint y: 133, distance: 56.2
type input "100"
click at [138, 123] on input "range" at bounding box center [177, 119] width 78 height 10
click at [138, 82] on li "Avançado" at bounding box center [207, 88] width 138 height 12
click at [149, 82] on span "Estilo" at bounding box center [158, 78] width 19 height 10
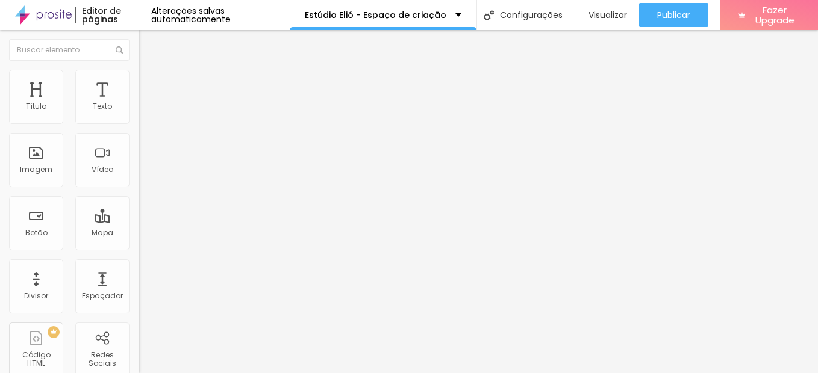
click at [138, 69] on img at bounding box center [143, 63] width 11 height 11
click at [138, 188] on span "16:9 Cinema" at bounding box center [161, 183] width 46 height 10
click at [138, 214] on span "Quadrado" at bounding box center [157, 209] width 39 height 10
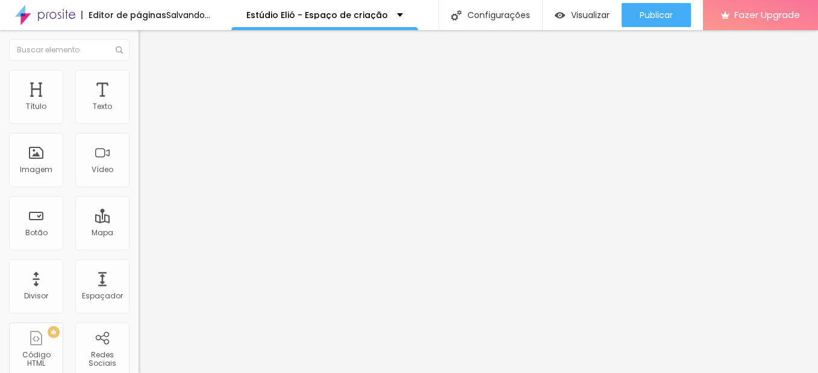
click at [138, 188] on span "16:9 Cinema" at bounding box center [161, 183] width 46 height 10
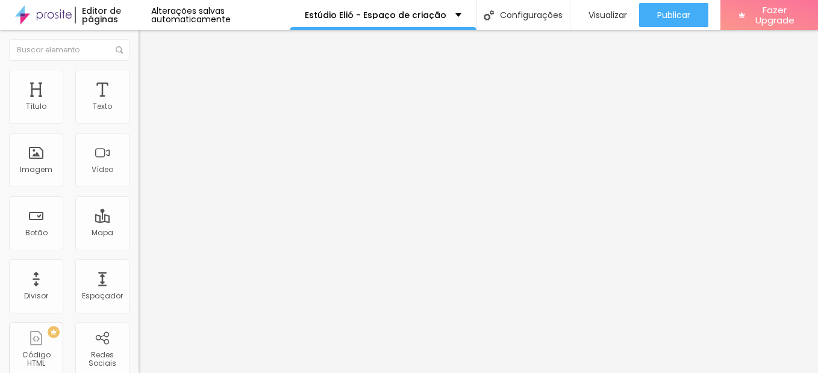
click at [138, 213] on div "Quadrado 1:1" at bounding box center [207, 209] width 138 height 7
click at [138, 188] on span "16:9 Cinema" at bounding box center [161, 183] width 46 height 10
click at [138, 214] on span "Quadrado" at bounding box center [157, 209] width 39 height 10
click at [138, 104] on span "Trocar imagem" at bounding box center [171, 98] width 66 height 10
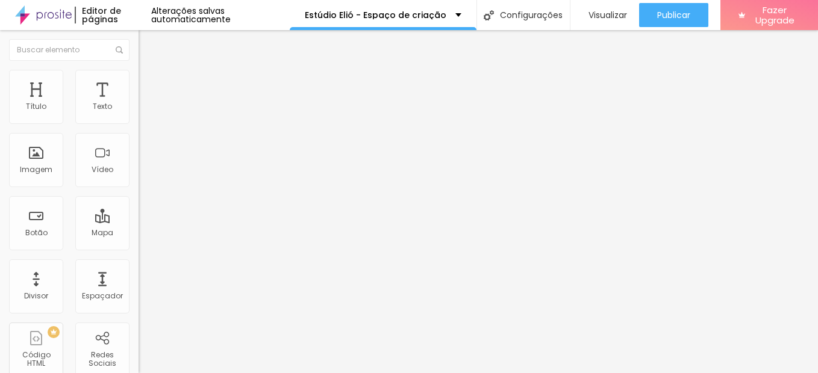
click at [138, 188] on span "Original" at bounding box center [152, 183] width 29 height 10
click at [138, 210] on span "Quadrado" at bounding box center [157, 205] width 39 height 10
drag, startPoint x: 106, startPoint y: 258, endPoint x: 107, endPoint y: 266, distance: 7.3
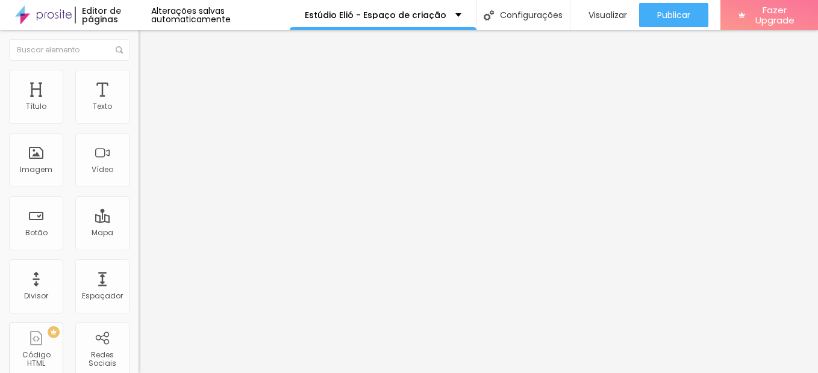
click at [138, 220] on div "Proporção Original Cinema 16:9 Padrão 4:3 Quadrado 1:1 Original" at bounding box center [207, 197] width 138 height 48
click at [138, 188] on span "Original" at bounding box center [152, 183] width 29 height 10
click at [138, 210] on span "Quadrado" at bounding box center [157, 205] width 39 height 10
click at [138, 188] on span "Original" at bounding box center [152, 183] width 29 height 10
click at [138, 210] on span "Quadrado" at bounding box center [157, 205] width 39 height 10
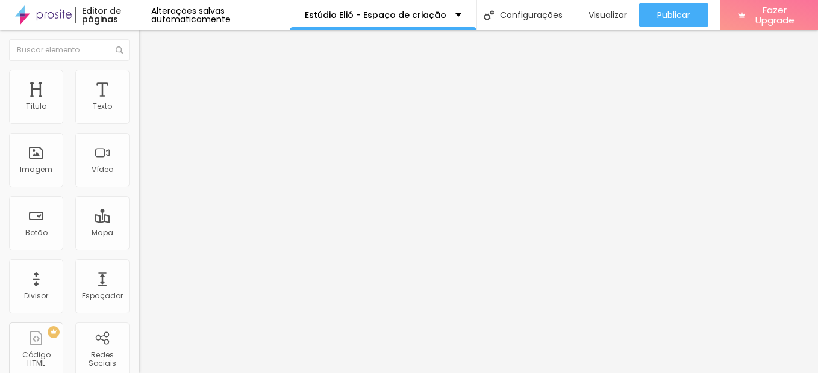
click at [138, 188] on span "Original" at bounding box center [152, 183] width 29 height 10
click at [138, 210] on span "Quadrado" at bounding box center [157, 205] width 39 height 10
click at [138, 188] on span "Original" at bounding box center [152, 183] width 29 height 10
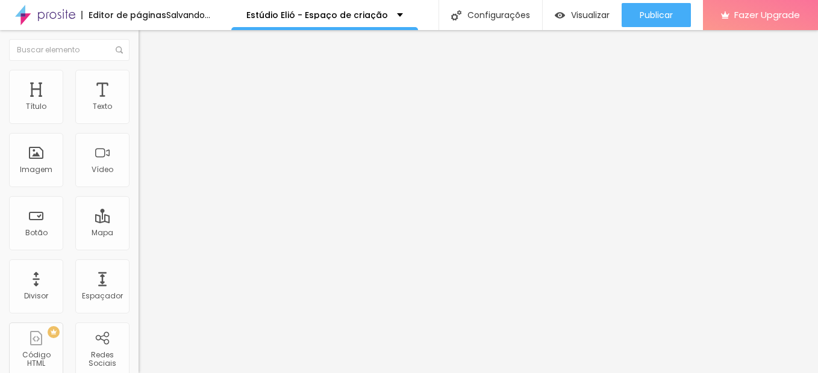
click at [138, 210] on span "Quadrado" at bounding box center [157, 205] width 39 height 10
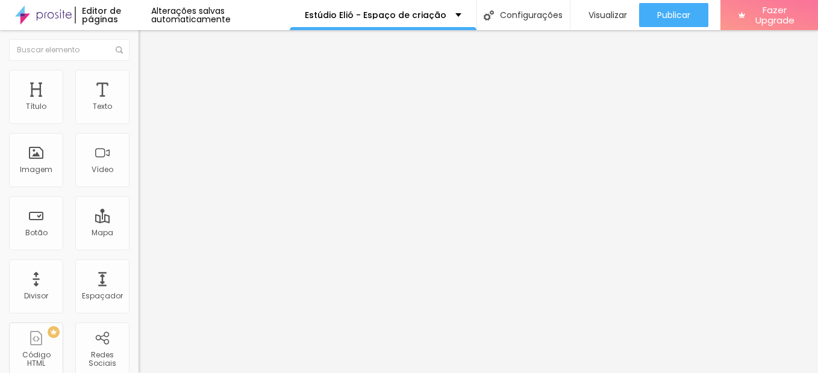
type input "17"
type input "16"
type input "15"
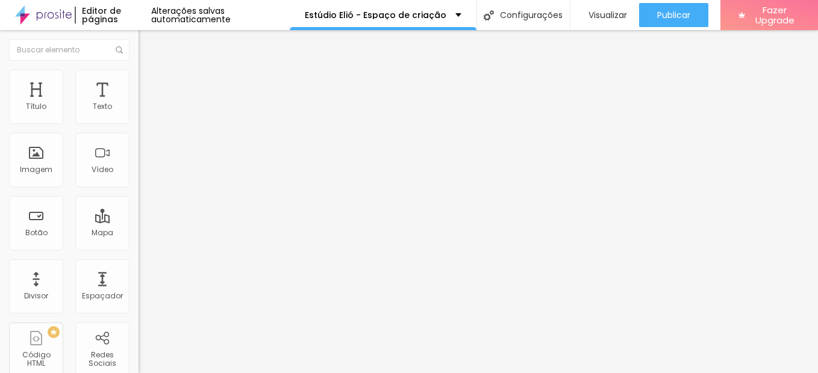
type input "15"
type input "14"
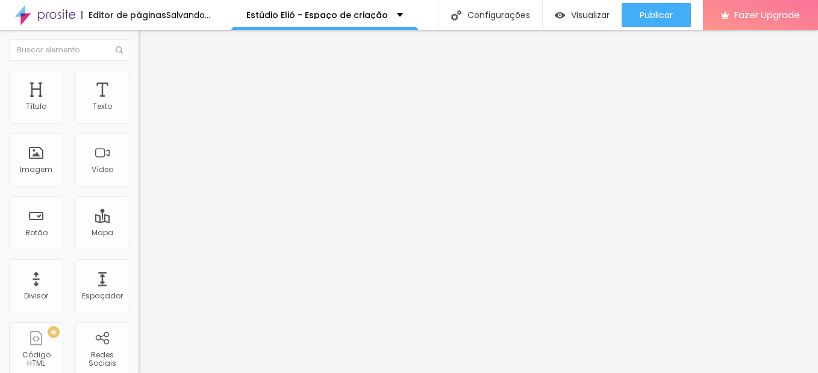
drag, startPoint x: 55, startPoint y: 117, endPoint x: 47, endPoint y: 117, distance: 8.4
type input "14"
click at [138, 222] on input "range" at bounding box center [177, 227] width 78 height 10
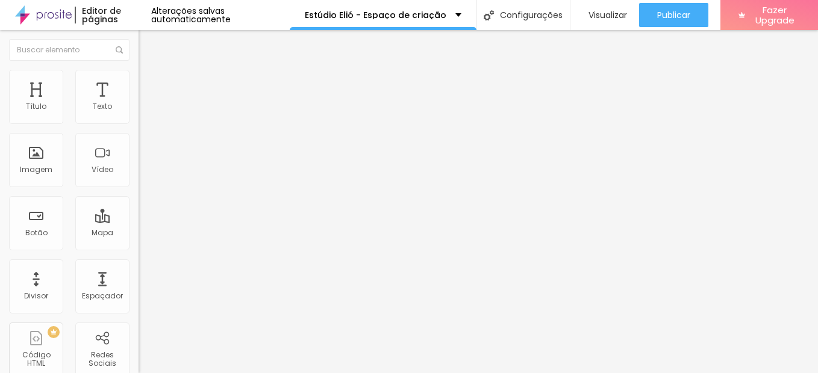
type input "17"
type input "16"
type input "15"
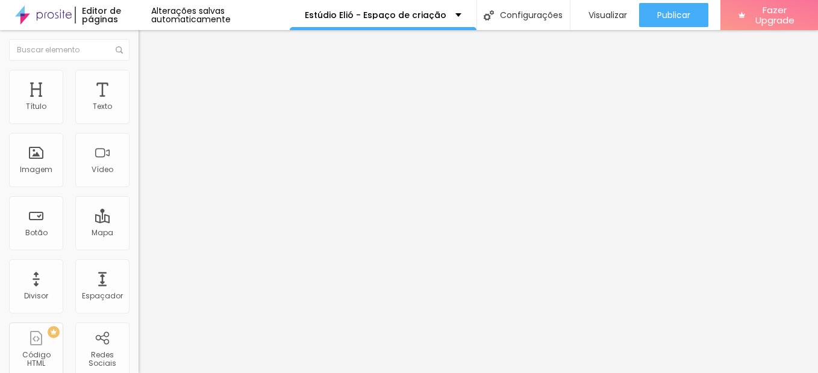
type input "15"
type input "14"
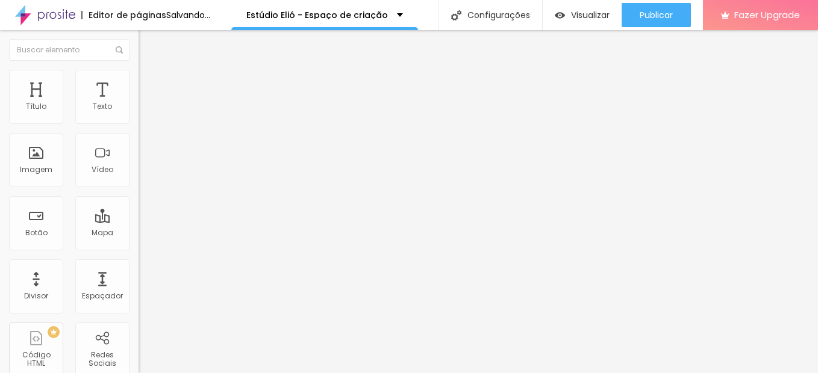
drag, startPoint x: 57, startPoint y: 120, endPoint x: 48, endPoint y: 118, distance: 9.2
type input "14"
click at [138, 222] on input "range" at bounding box center [177, 227] width 78 height 10
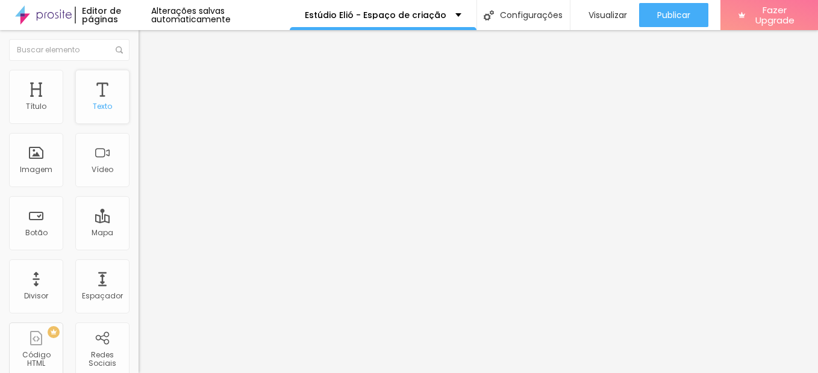
click at [99, 119] on div "Texto" at bounding box center [102, 97] width 54 height 54
click at [94, 104] on div "Texto" at bounding box center [102, 106] width 19 height 8
type input "17"
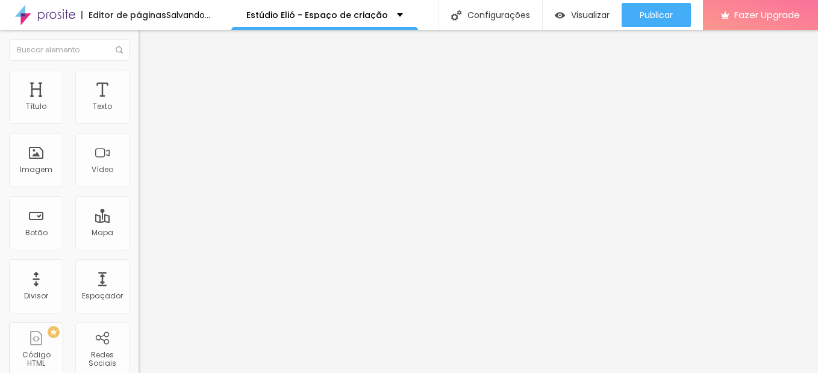
type input "16"
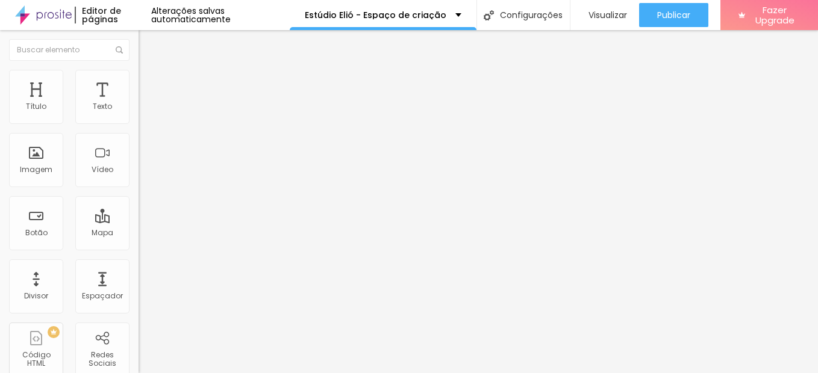
type input "15"
type input "14"
drag, startPoint x: 58, startPoint y: 119, endPoint x: 47, endPoint y: 116, distance: 11.4
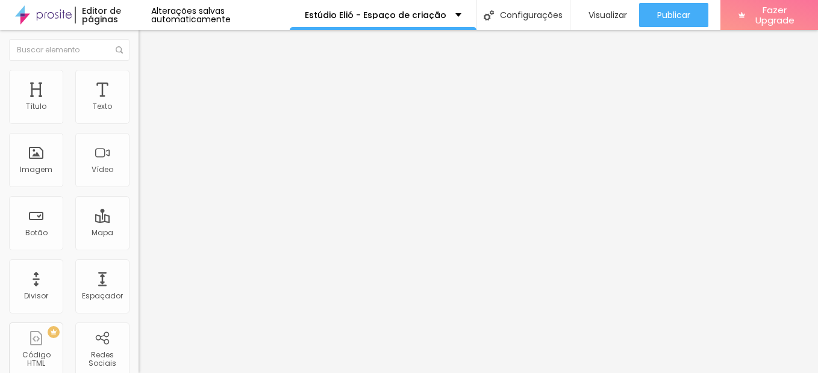
type input "14"
click at [138, 222] on input "range" at bounding box center [177, 227] width 78 height 10
click at [603, 17] on span "Visualizar" at bounding box center [607, 15] width 39 height 10
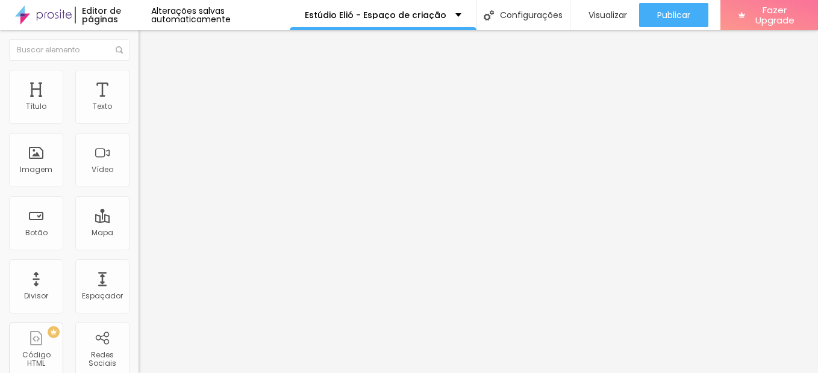
click at [138, 250] on img at bounding box center [142, 254] width 8 height 8
click at [138, 243] on div "Instagram" at bounding box center [207, 246] width 138 height 7
type input "h"
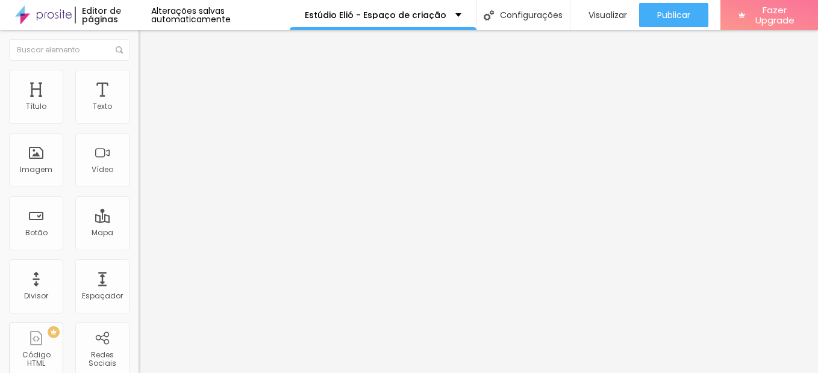
paste input "[URL][DOMAIN_NAME]"
type input "[URL][DOMAIN_NAME]"
click at [138, 324] on div "Editar Redes Sociais Conteúdo Estilo Avançado Instagram Rede social Instagram E…" at bounding box center [207, 201] width 138 height 343
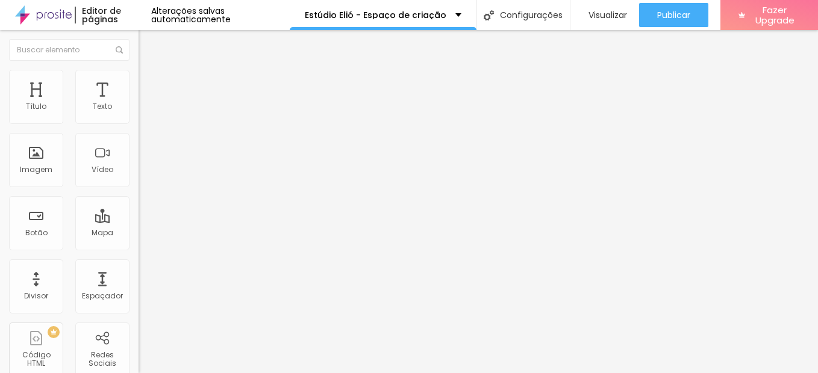
click at [138, 38] on button "Editar Redes Sociais" at bounding box center [207, 44] width 138 height 28
click at [138, 248] on input "https://" at bounding box center [210, 242] width 145 height 12
paste input "https://api.whatsapp.com/message/653BIJGSN3MCO1?autoload=1&app_absent=0"
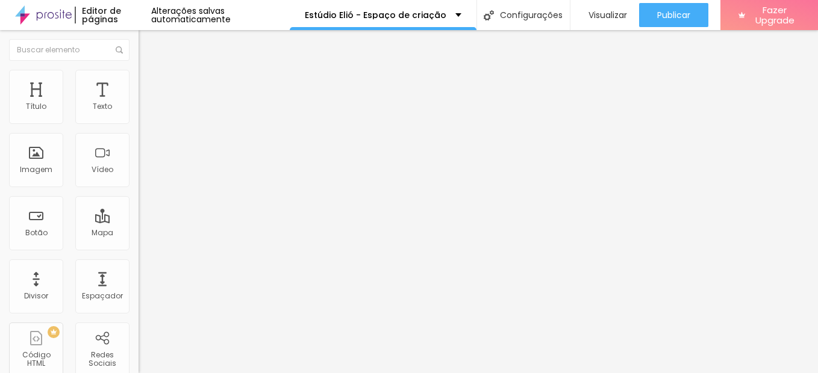
scroll to position [0, 194]
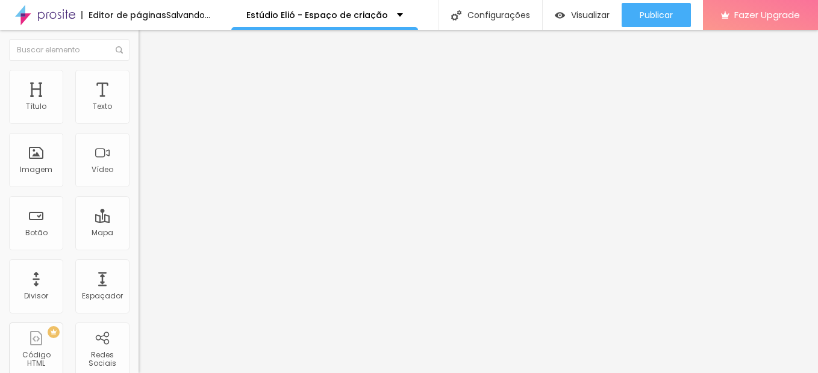
type input "https://api.whatsapp.com/message/653BIJGSN3MCO1?autoload=1&app_absent=0"
click at [138, 269] on div "Texto entre em contato Alinhamento Tamanho Normal Pequeno Normal Grande Link UR…" at bounding box center [207, 181] width 138 height 175
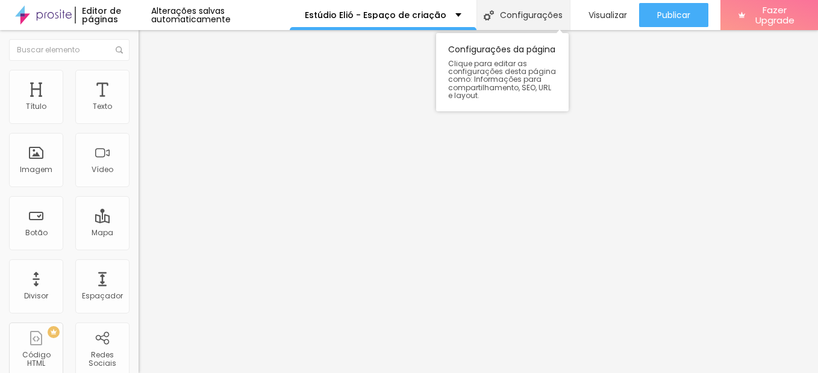
click at [537, 9] on div "Configurações" at bounding box center [522, 15] width 93 height 30
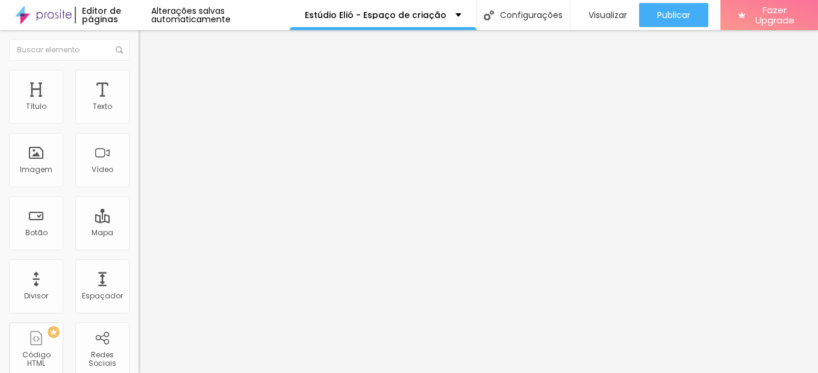
drag, startPoint x: 450, startPoint y: 177, endPoint x: 303, endPoint y: 176, distance: 146.9
paste input "text"
type input "/estudio-elio"
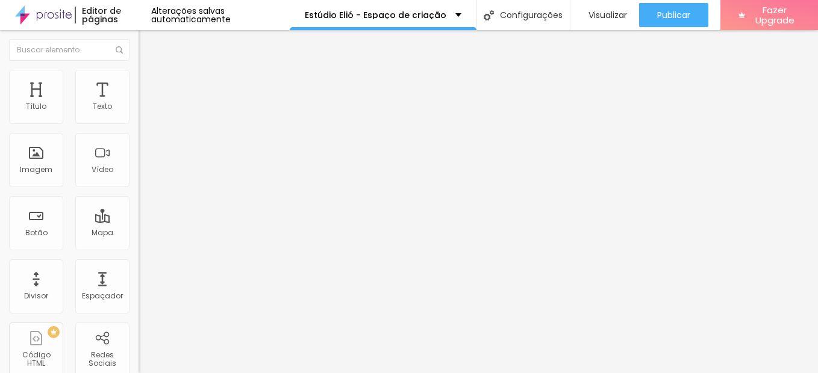
paste input "Elió – Espaço para ensaios femininos e profissionais"
paste input "Locação de estúdio fotográfico em [cidade]"
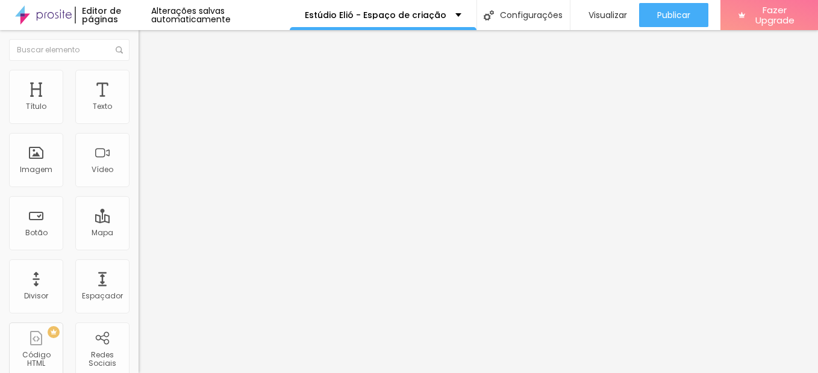
drag, startPoint x: 486, startPoint y: 196, endPoint x: 449, endPoint y: 196, distance: 37.3
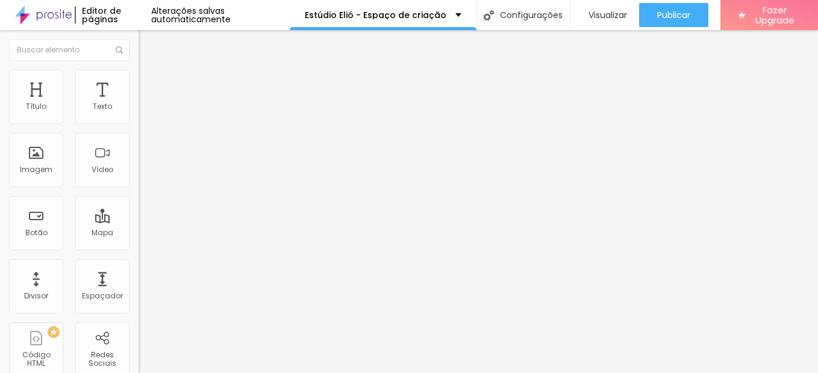
type input "Estúdio Elió - Espaço de criação em Juazeiro do Norte"
paste textarea "estúdio em Juazeiro do Norte disponível para locação por hora. Ideal para ensai…"
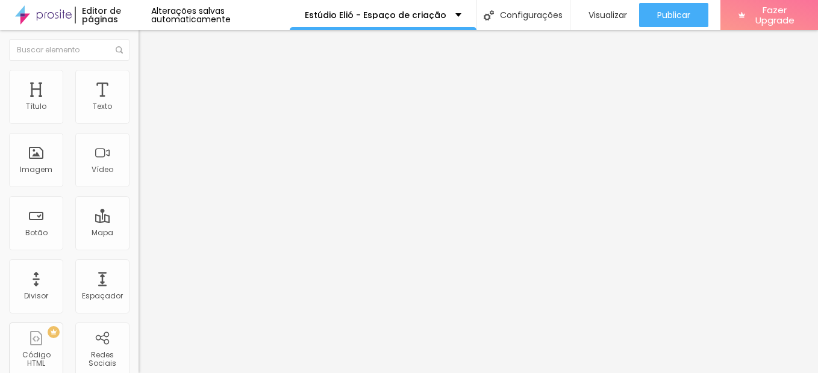
scroll to position [5, 0]
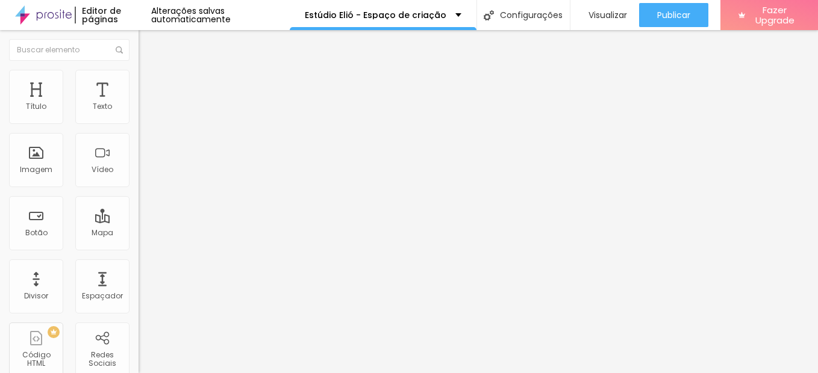
drag, startPoint x: 344, startPoint y: 265, endPoint x: 502, endPoint y: 288, distance: 160.0
type textarea "Estúdio em Juazeiro do Norte disponível para locação por. Ideal para ensaios fo…"
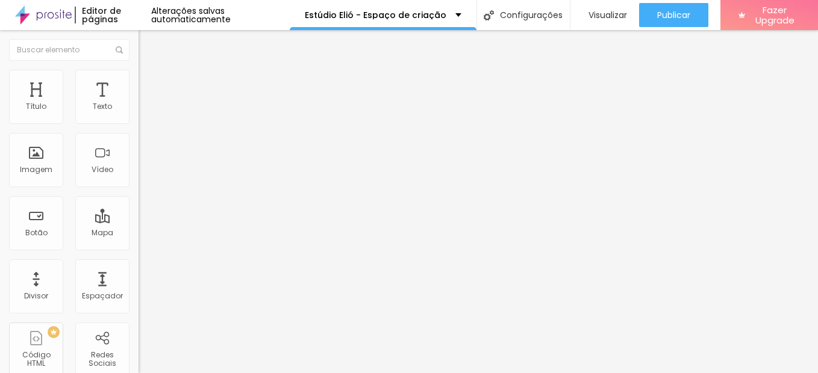
scroll to position [65, 0]
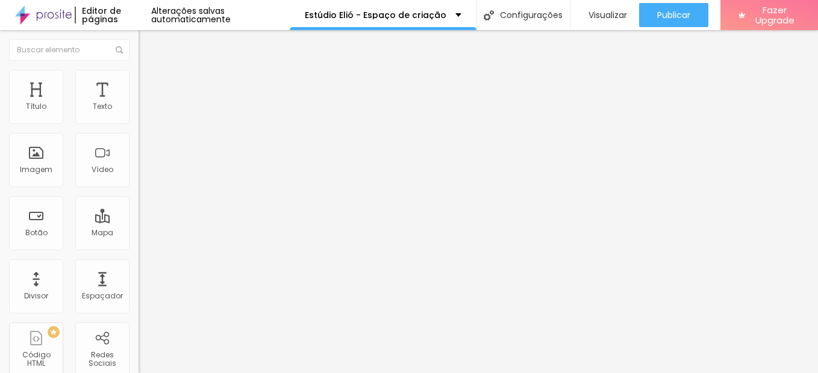
type input "Estúdio Elió - Espaço de criação e fotografia em Juazeiro do Norte"
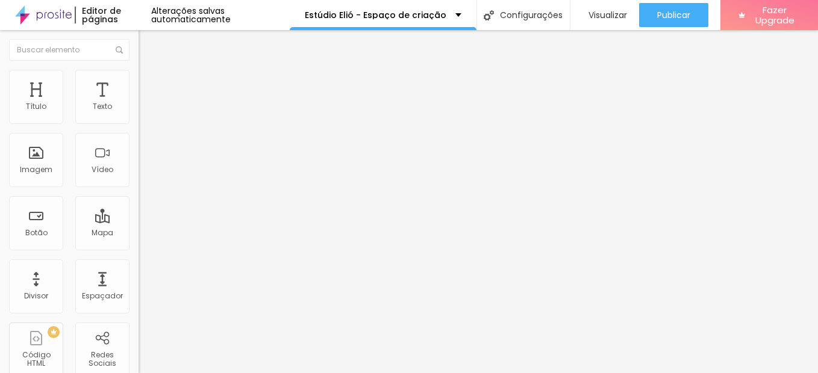
scroll to position [16, 0]
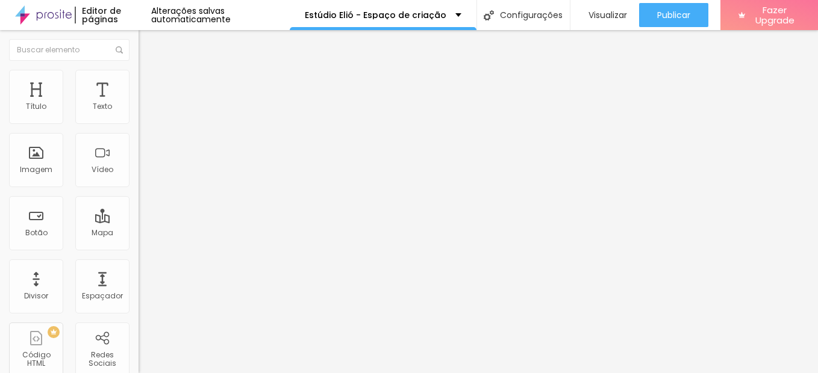
scroll to position [0, 0]
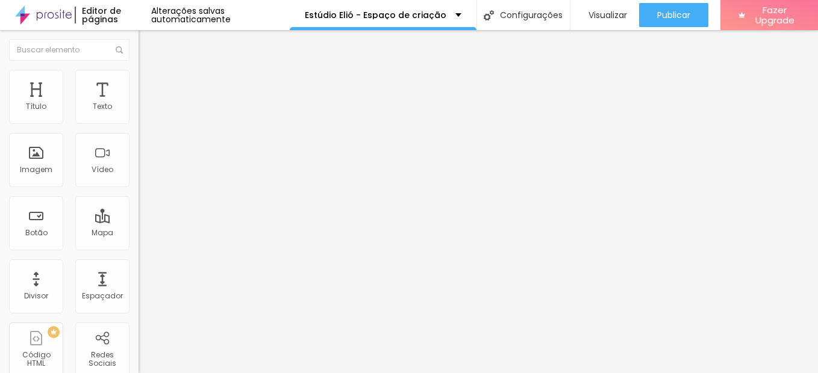
scroll to position [301, 0]
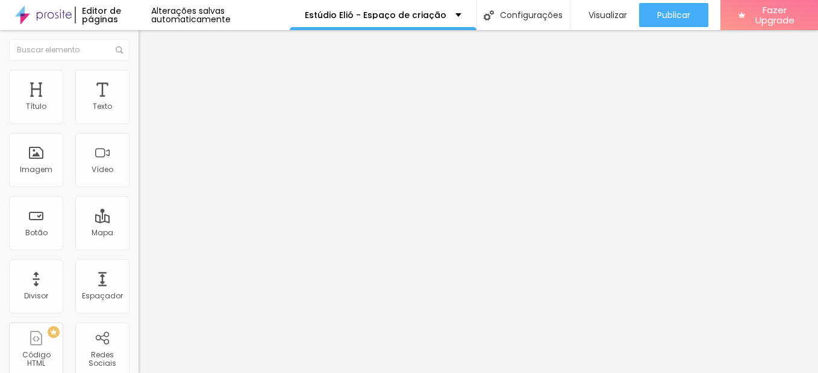
scroll to position [76, 0]
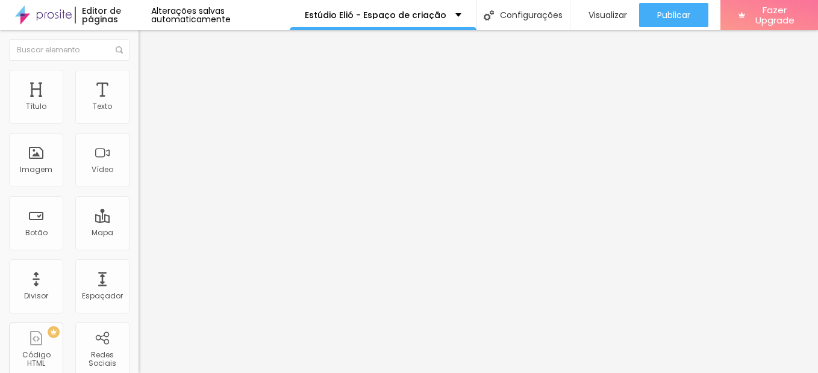
type input "Elió - Estúdio de fotografia e locação de sala em Juazeiro do Norte - ce"
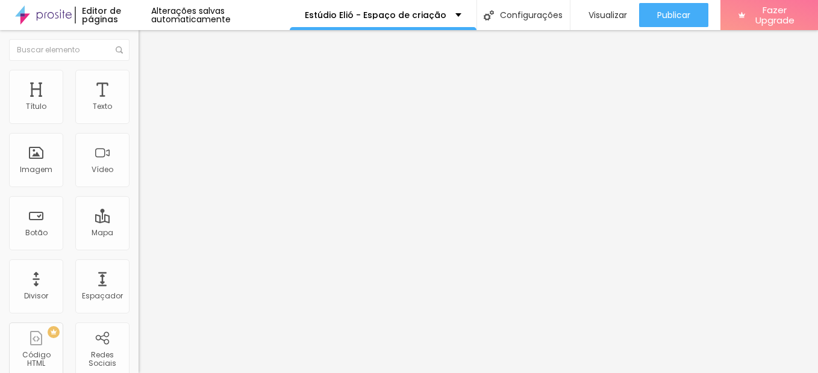
paste textarea "Estúdio em [Cidade] para ensaios, produção de conteúdo, eventos e atendimentos.…"
drag, startPoint x: 373, startPoint y: 226, endPoint x: 346, endPoint y: 225, distance: 27.1
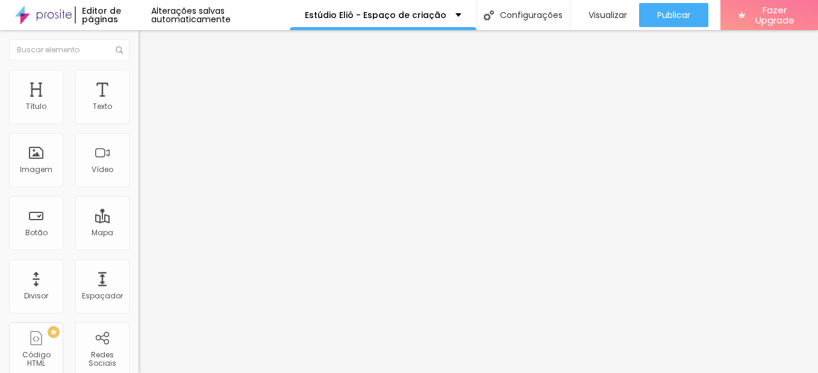
drag, startPoint x: 458, startPoint y: 252, endPoint x: 351, endPoint y: 254, distance: 107.2
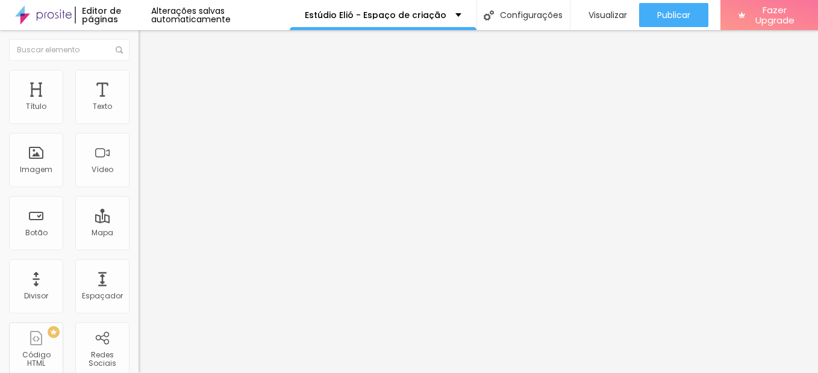
scroll to position [13, 0]
drag, startPoint x: 432, startPoint y: 156, endPoint x: 418, endPoint y: 142, distance: 20.0
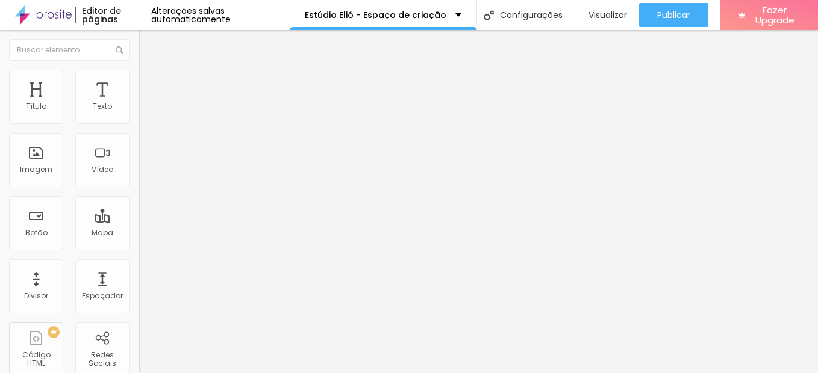
type textarea "Estúdio em Juazeiro do Norte - Ce, para ensaios, gravações e produção de conteú…"
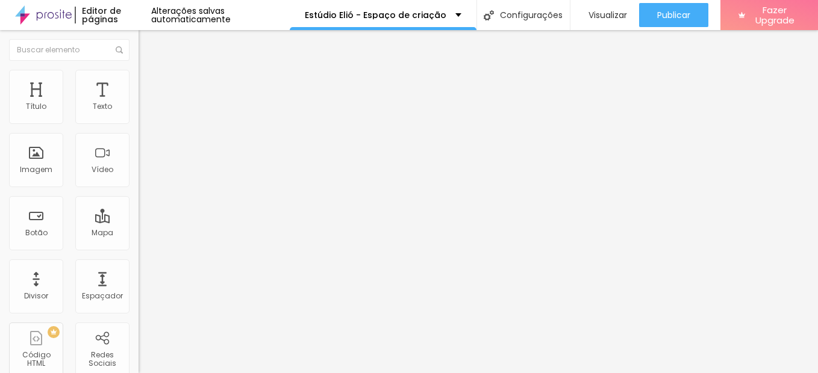
type input "Elió - Estúdio de fotografia e locação de sala em Juazeiro do Norte - Ce"
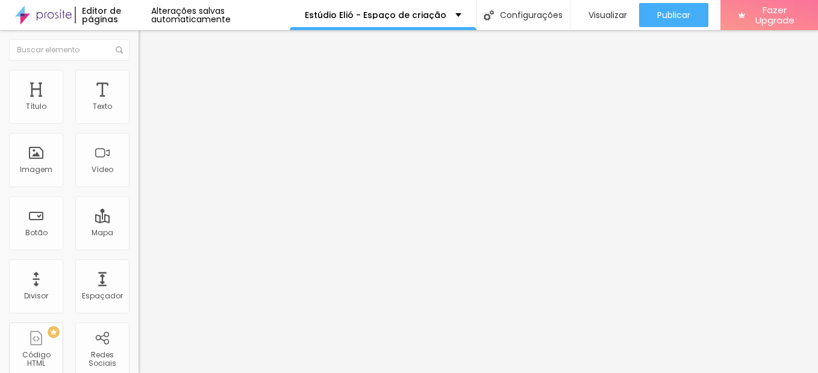
paste textarea "estúdio de fotografia em Juazeiro do Norte, locação de estúdio fotográfico Juaz…"
type textarea "estúdio de fotografia em Juazeiro do Norte, locação de estúdio fotográfico Juaz…"
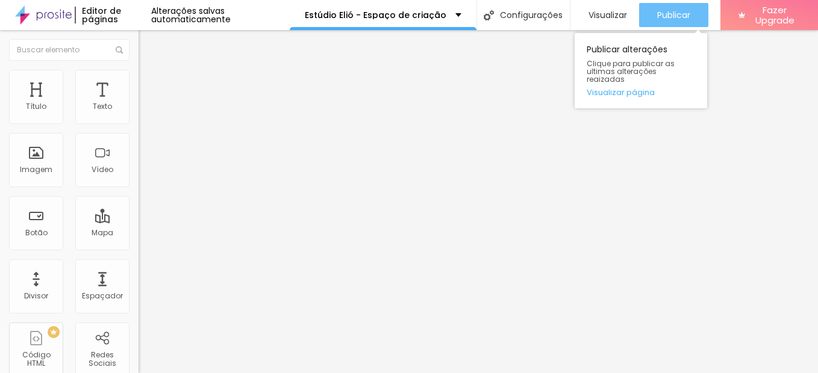
click at [667, 16] on span "Publicar" at bounding box center [673, 15] width 33 height 10
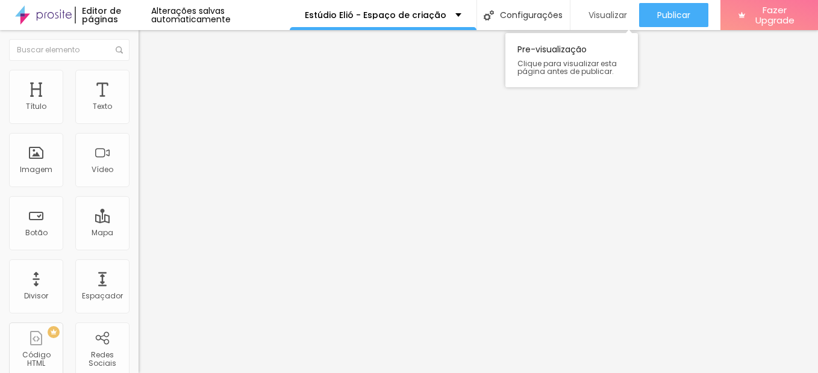
click at [583, 8] on div "Visualizar" at bounding box center [604, 15] width 45 height 24
